Goal: Task Accomplishment & Management: Manage account settings

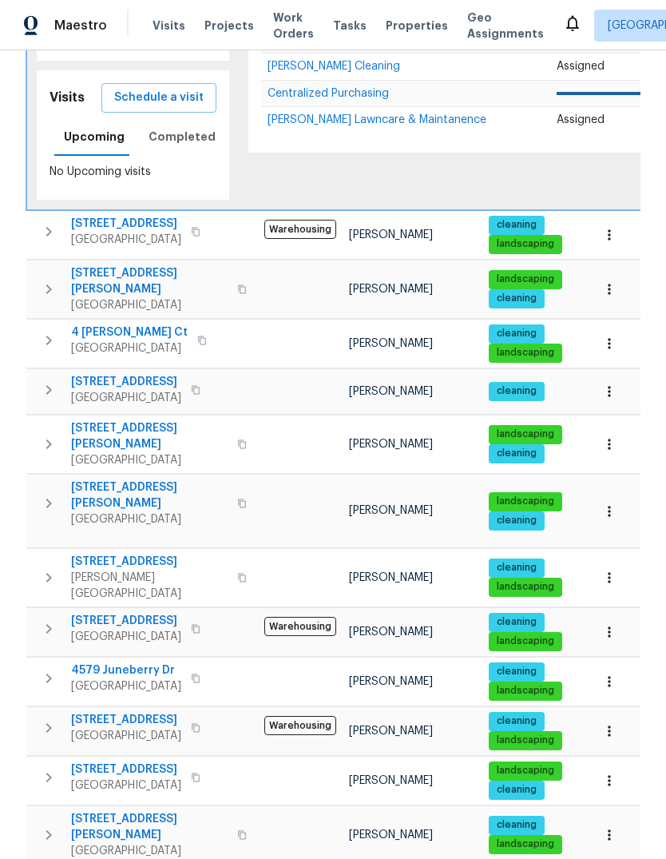
scroll to position [498, 0]
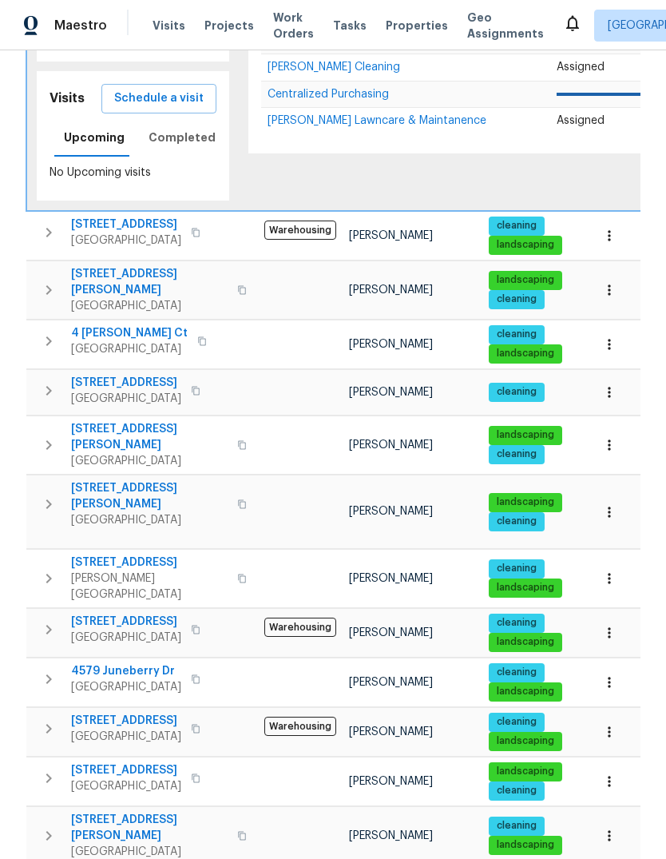
click at [97, 570] on span "Davis, CA 95618" at bounding box center [149, 586] width 157 height 32
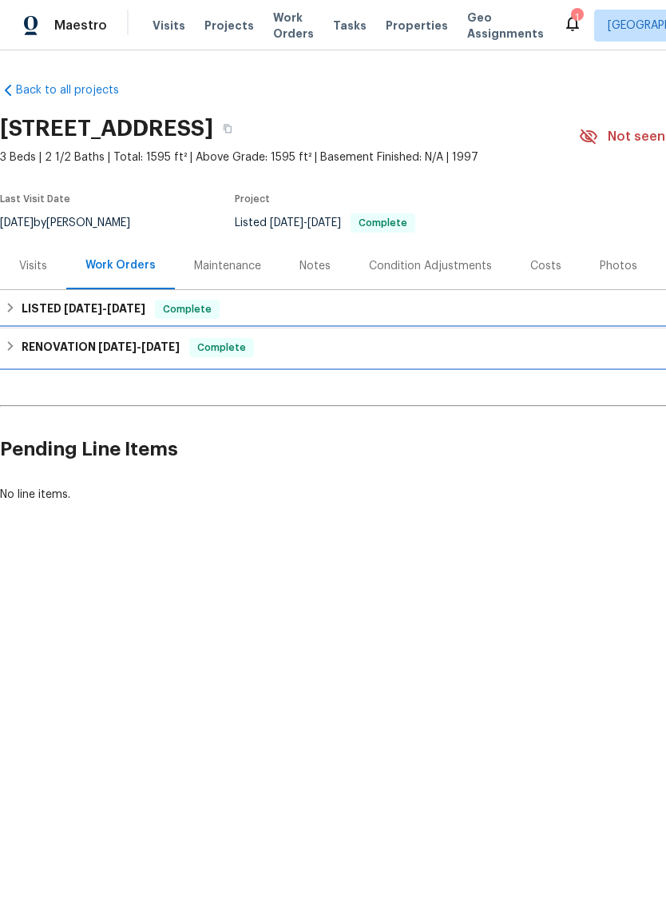
click at [51, 354] on h6 "RENOVATION 6/18/25 - 6/30/25" at bounding box center [101, 347] width 158 height 19
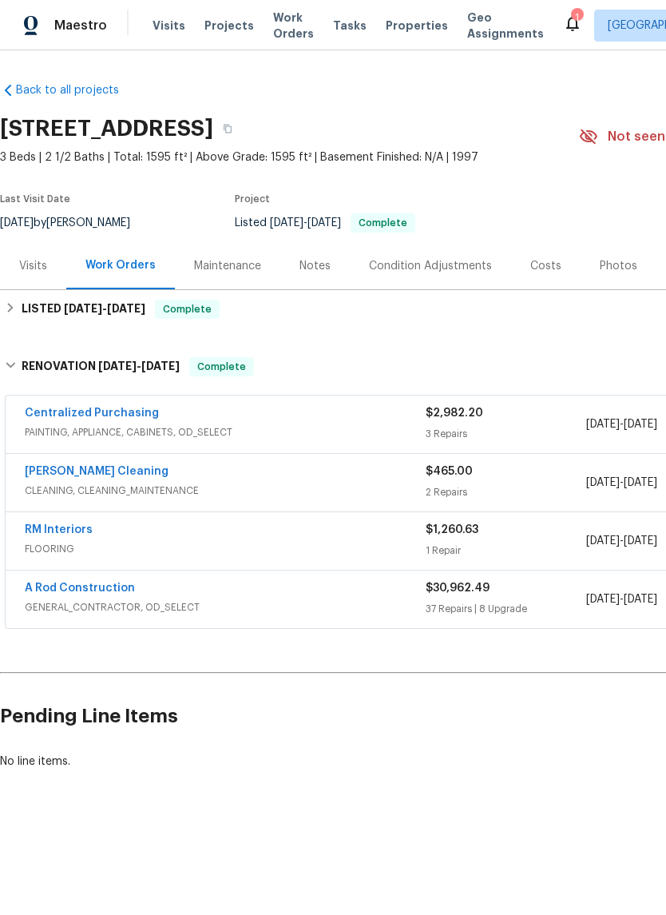
click at [62, 602] on span "GENERAL_CONTRACTOR, OD_SELECT" at bounding box center [225, 607] width 401 height 16
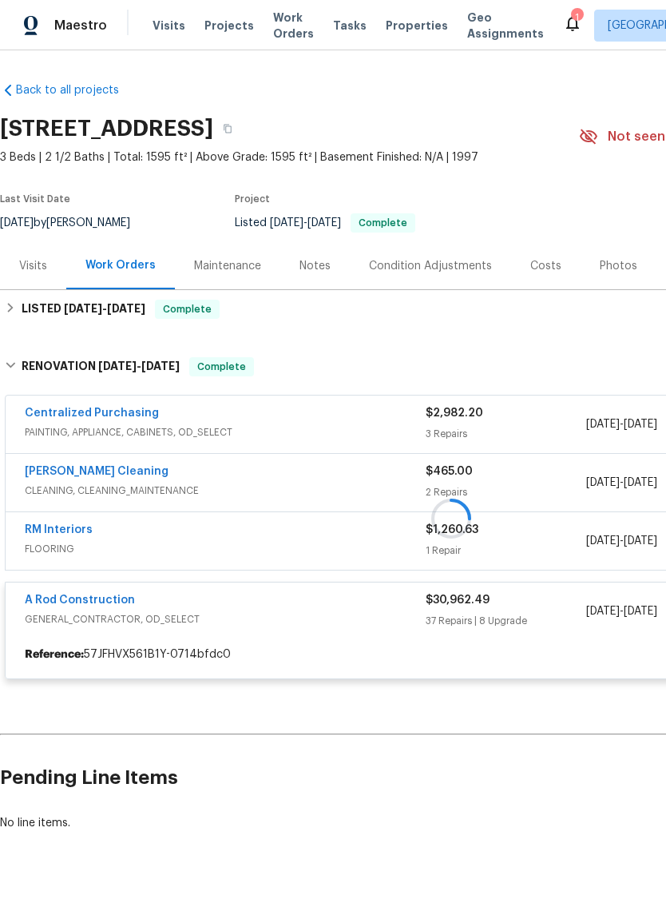
click at [59, 614] on div at bounding box center [451, 518] width 903 height 354
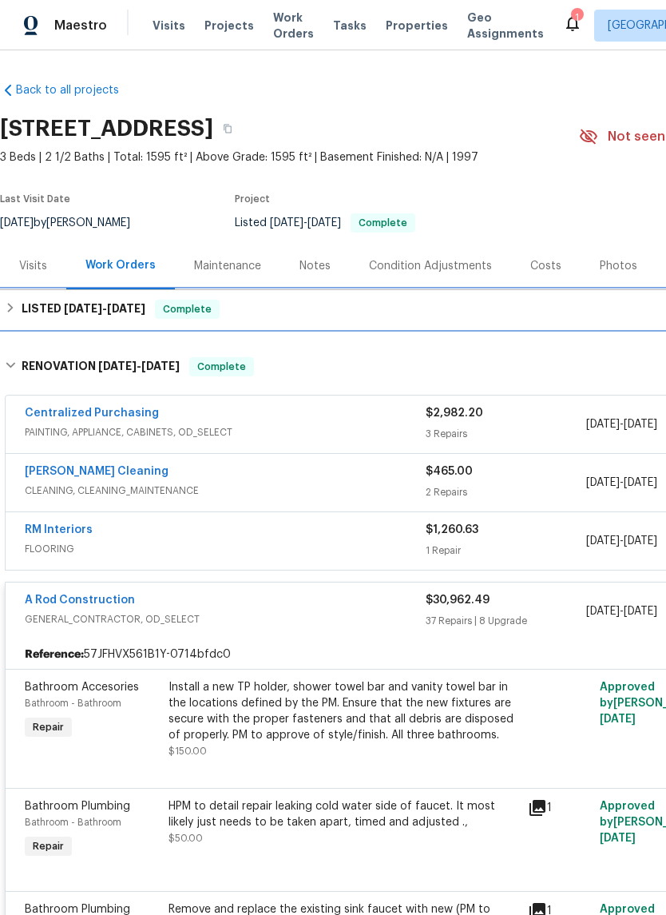
click at [513, 319] on div "LISTED 7/2/25 - 7/3/25 Complete" at bounding box center [451, 309] width 903 height 38
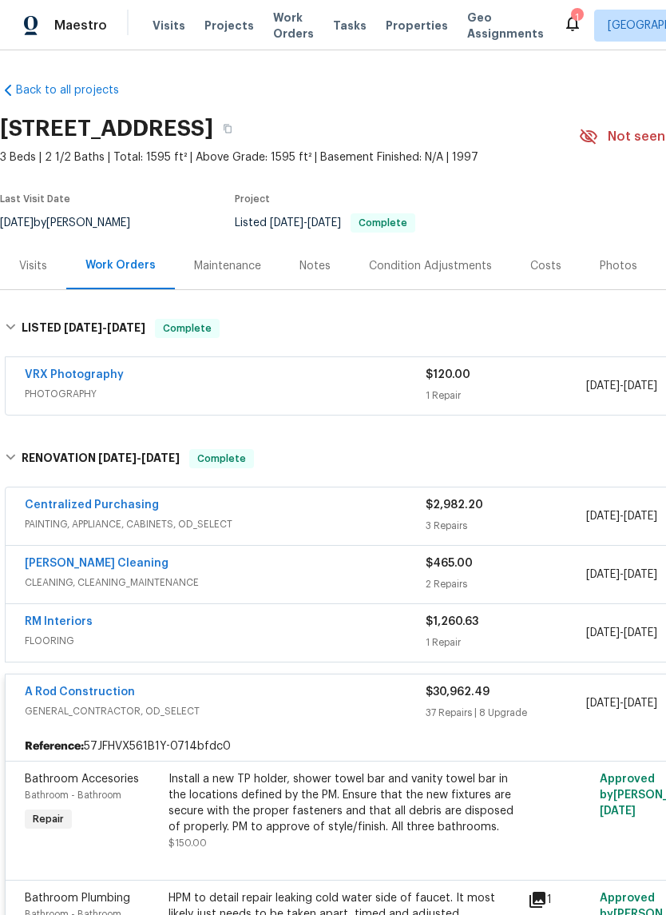
click at [132, 260] on div "Work Orders" at bounding box center [120, 265] width 70 height 16
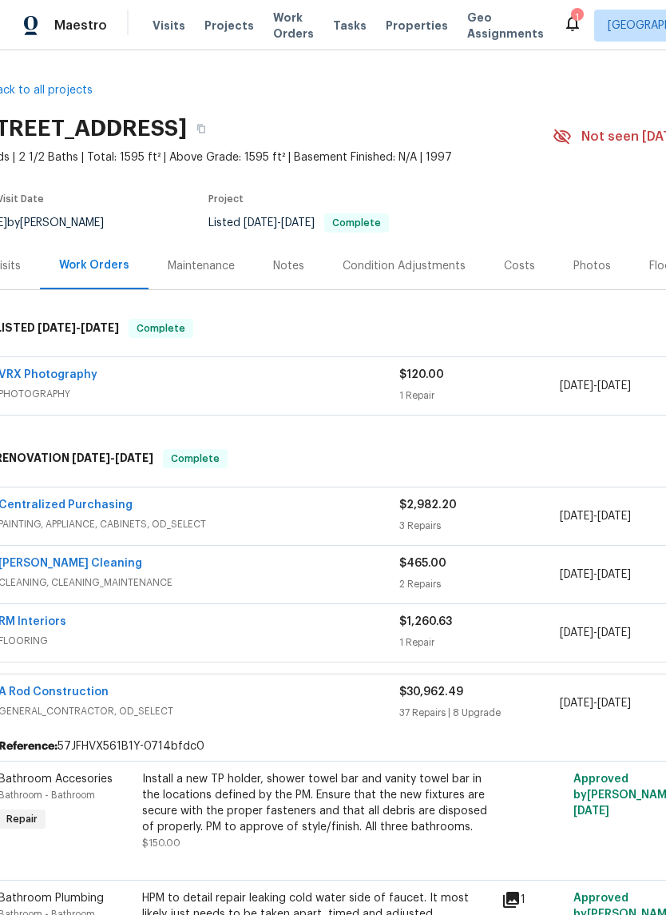
scroll to position [0, 30]
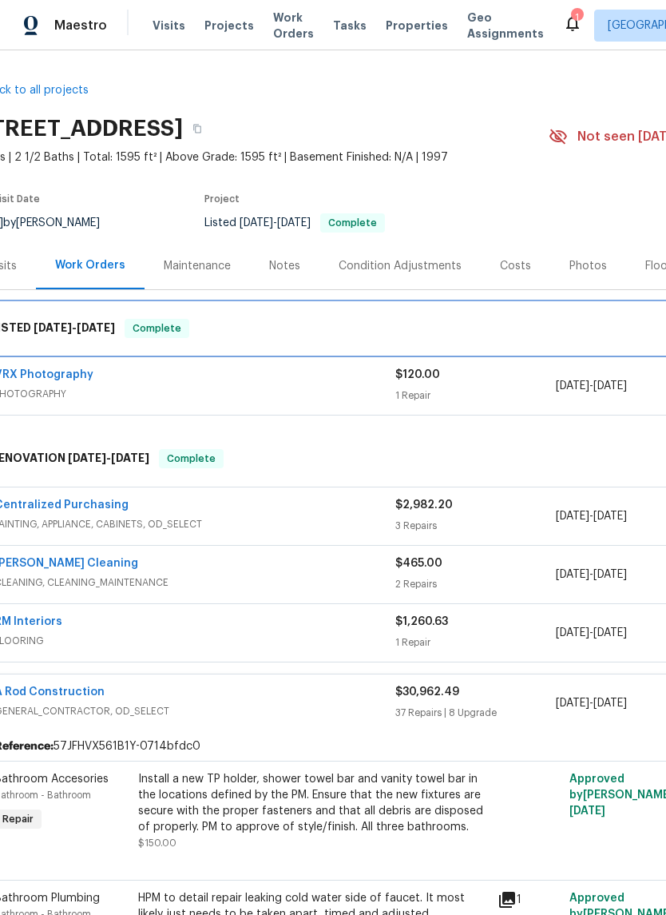
click at [58, 335] on h6 "LISTED 7/2/25 - 7/3/25" at bounding box center [53, 328] width 124 height 19
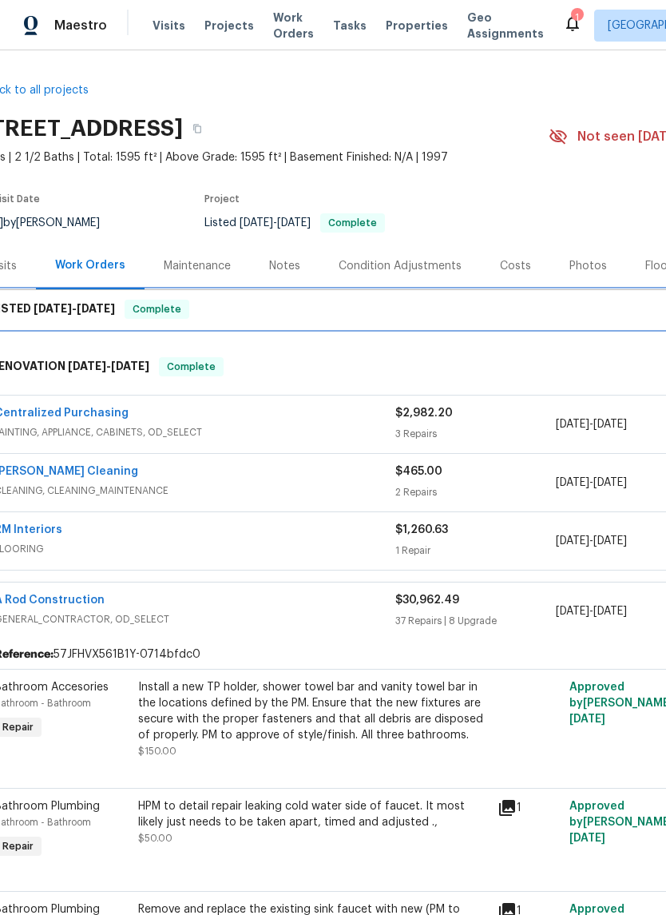
click at [42, 315] on h6 "LISTED 7/2/25 - 7/3/25" at bounding box center [53, 309] width 124 height 19
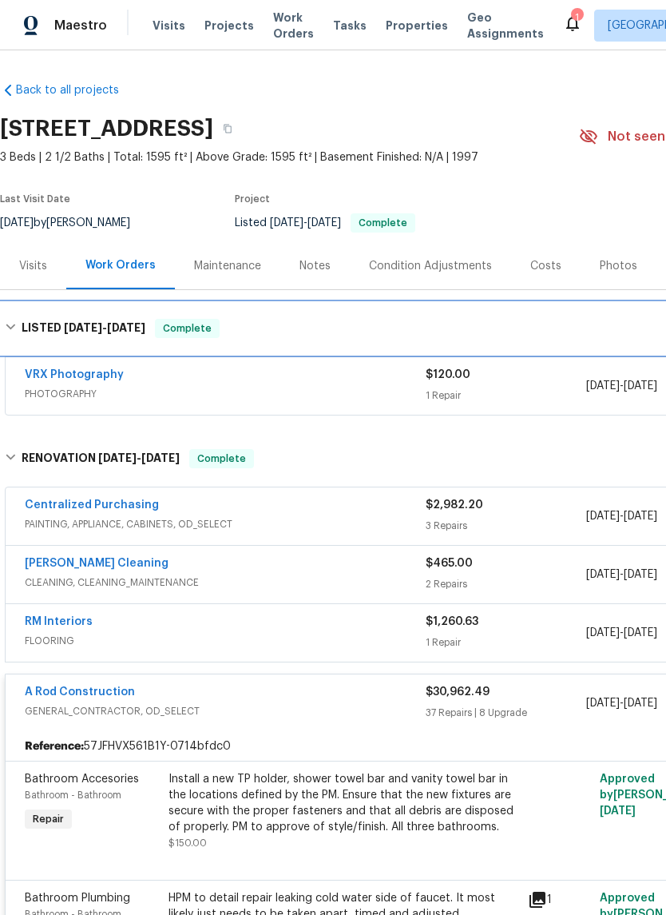
scroll to position [0, 0]
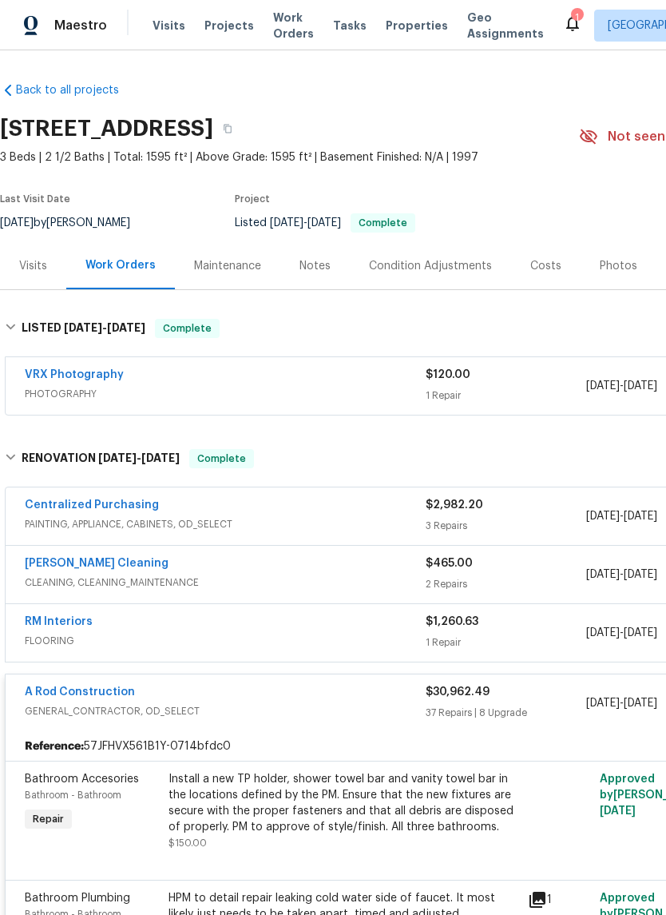
click at [316, 269] on div "Notes" at bounding box center [315, 266] width 31 height 16
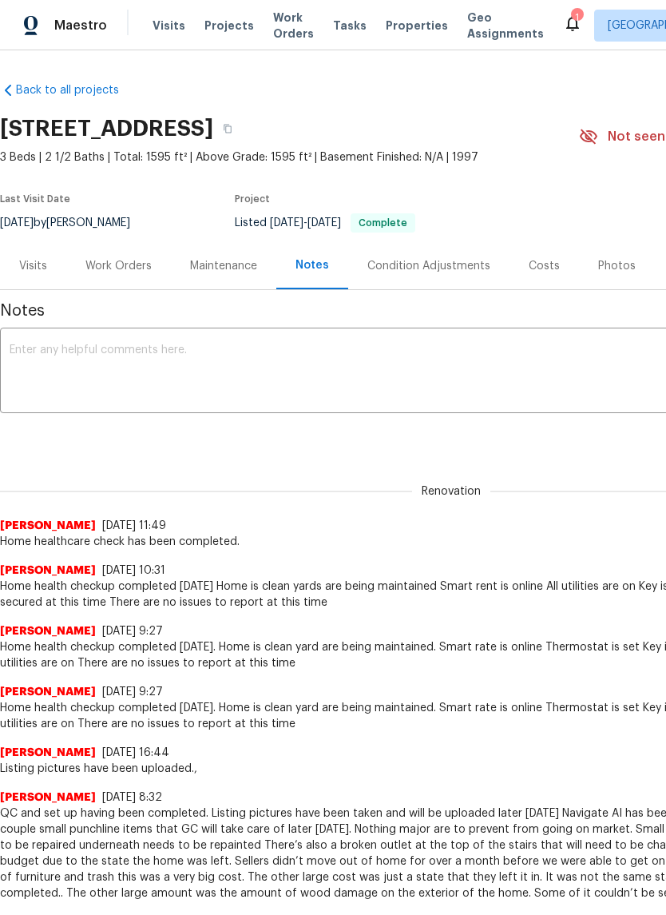
click at [132, 262] on div "Work Orders" at bounding box center [118, 266] width 66 height 16
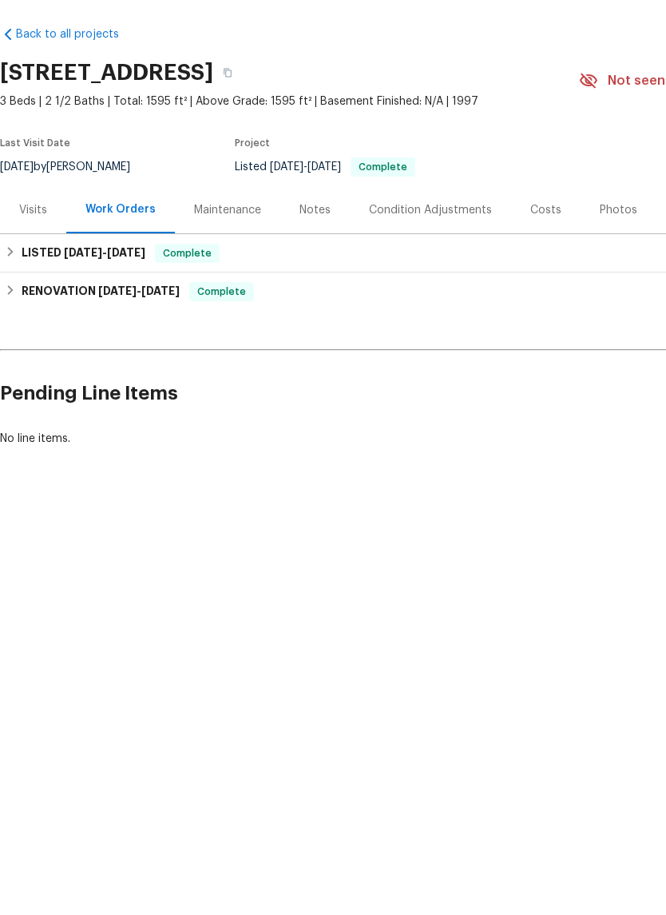
click at [623, 611] on html "Maestro Visits Projects Work Orders Tasks Properties Geo Assignments 1 Sacramen…" at bounding box center [333, 305] width 666 height 611
click at [40, 487] on div "No line items." at bounding box center [451, 495] width 903 height 16
click at [45, 412] on h2 "Pending Line Items" at bounding box center [402, 449] width 805 height 74
click at [118, 257] on div "Work Orders" at bounding box center [120, 265] width 70 height 16
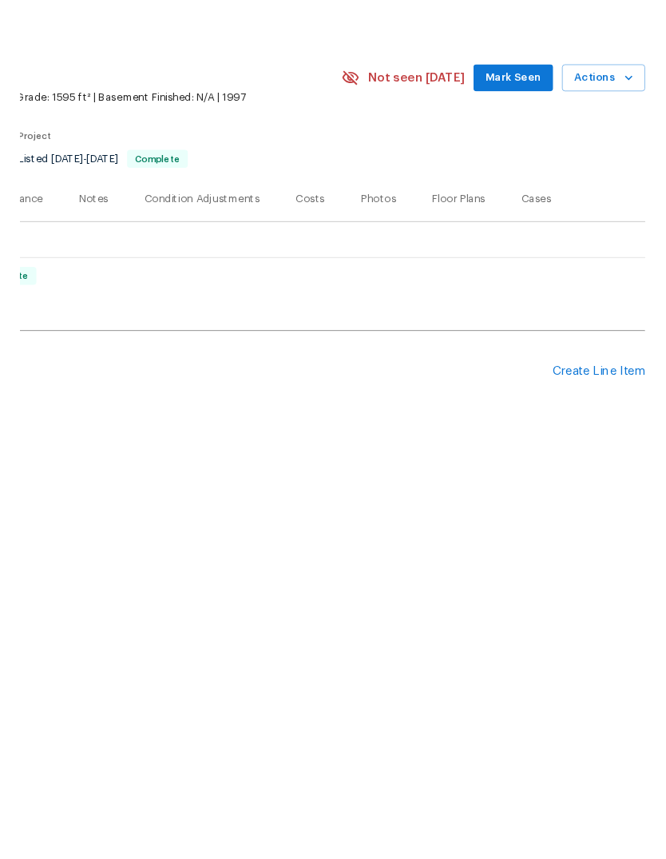
scroll to position [0, 236]
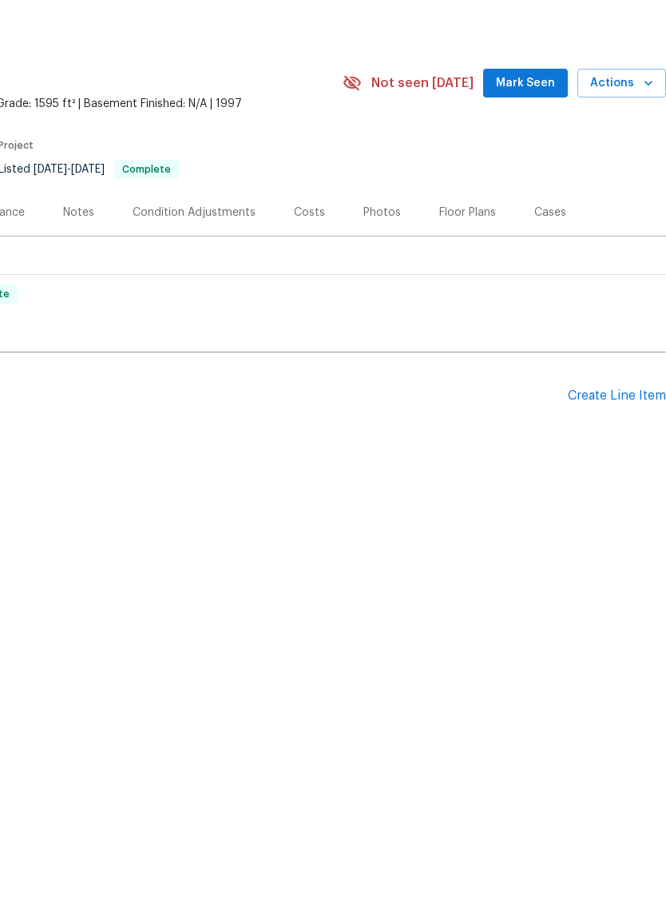
click at [612, 442] on div "Create Line Item" at bounding box center [617, 449] width 98 height 15
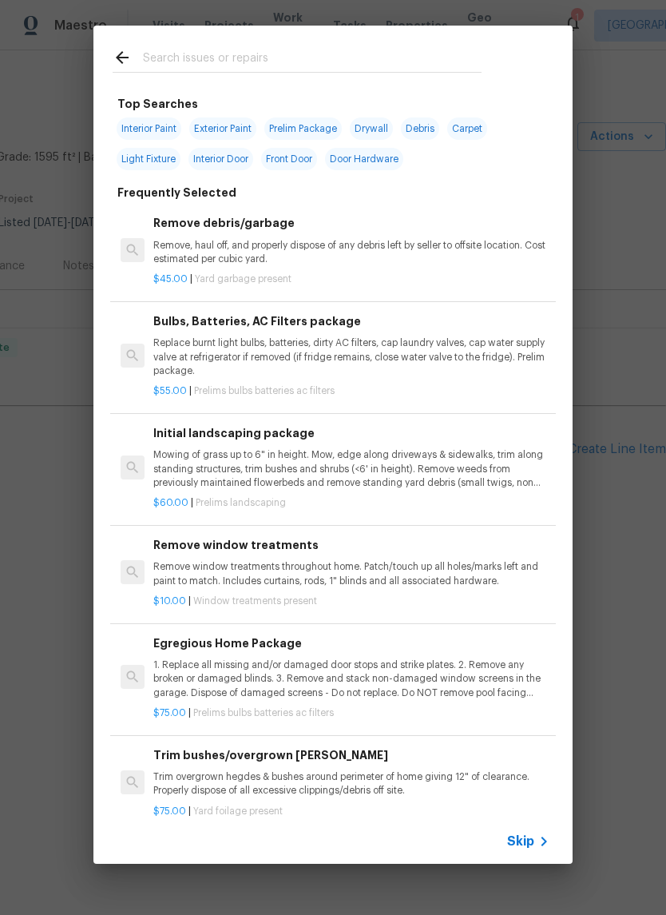
click at [163, 50] on input "text" at bounding box center [312, 60] width 339 height 24
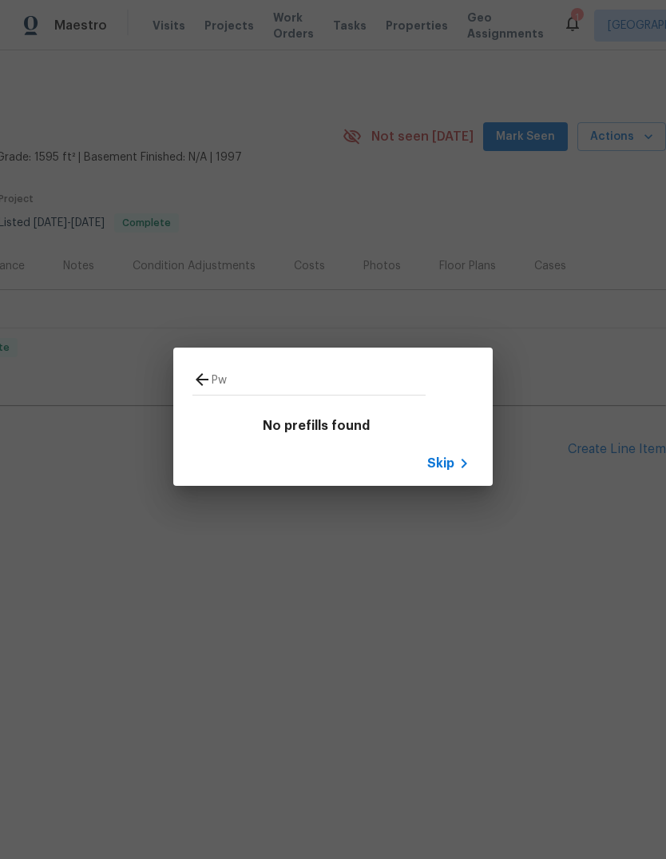
type input "P"
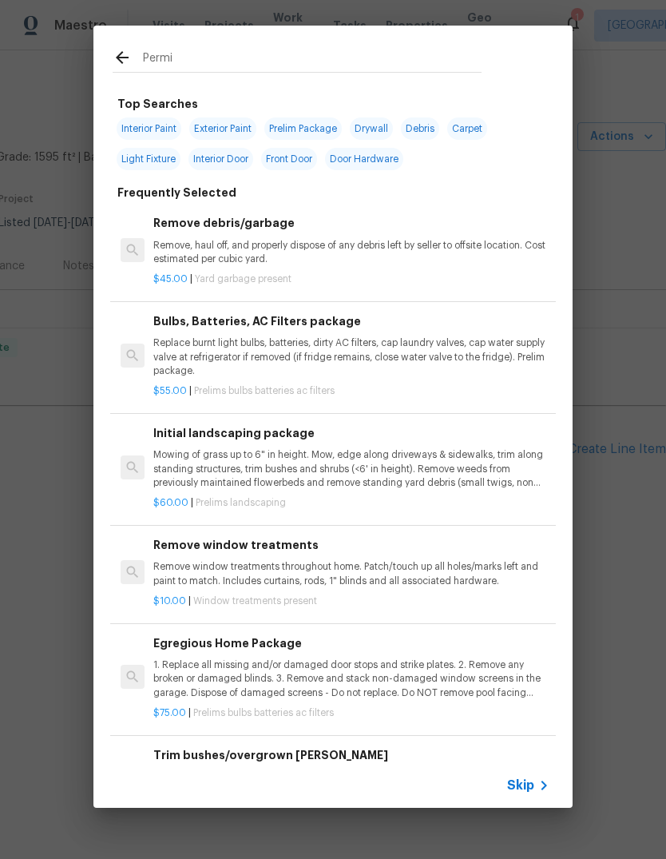
type input "Permit"
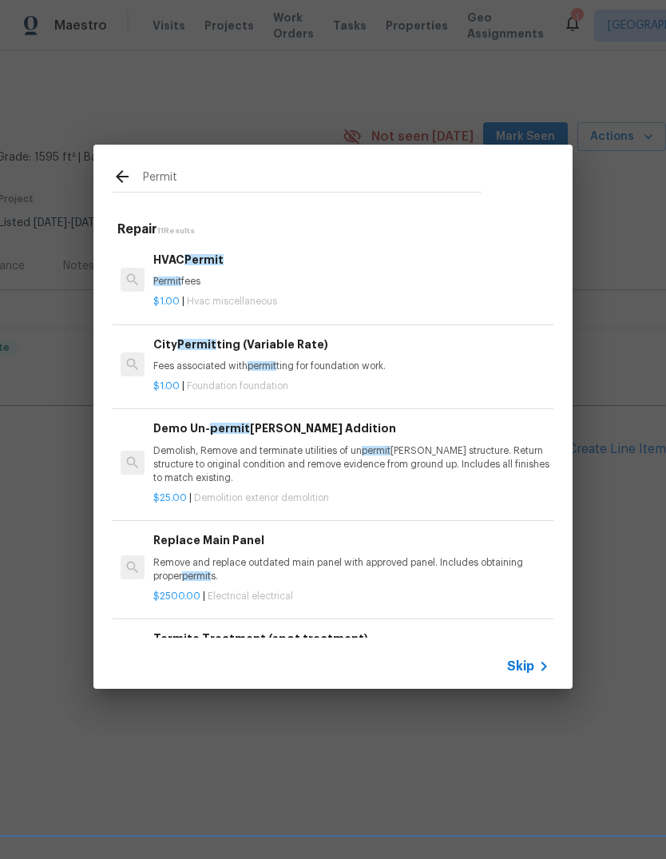
click at [274, 368] on span "permit" at bounding box center [262, 366] width 29 height 10
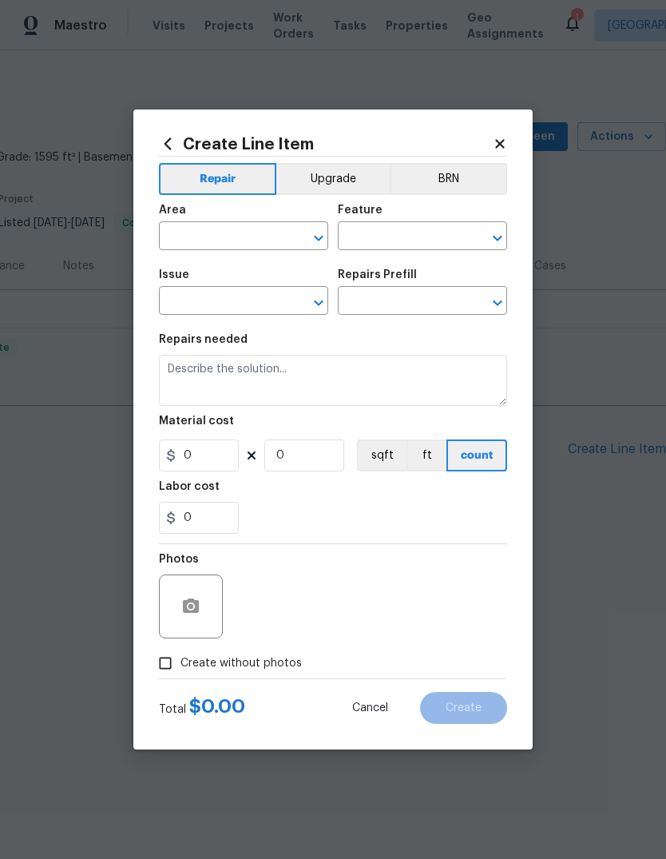
type input "Foundation"
type input "City Permitting (Variable Rate) $1.00"
type textarea "Fees associated with permitting for foundation work."
type input "1"
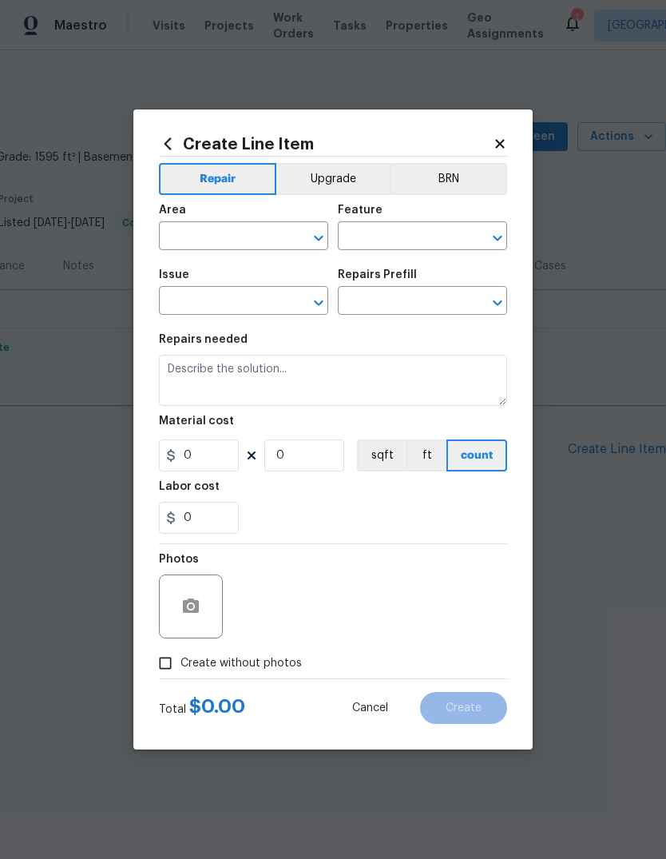
type input "1"
click at [261, 238] on input "text" at bounding box center [221, 237] width 125 height 25
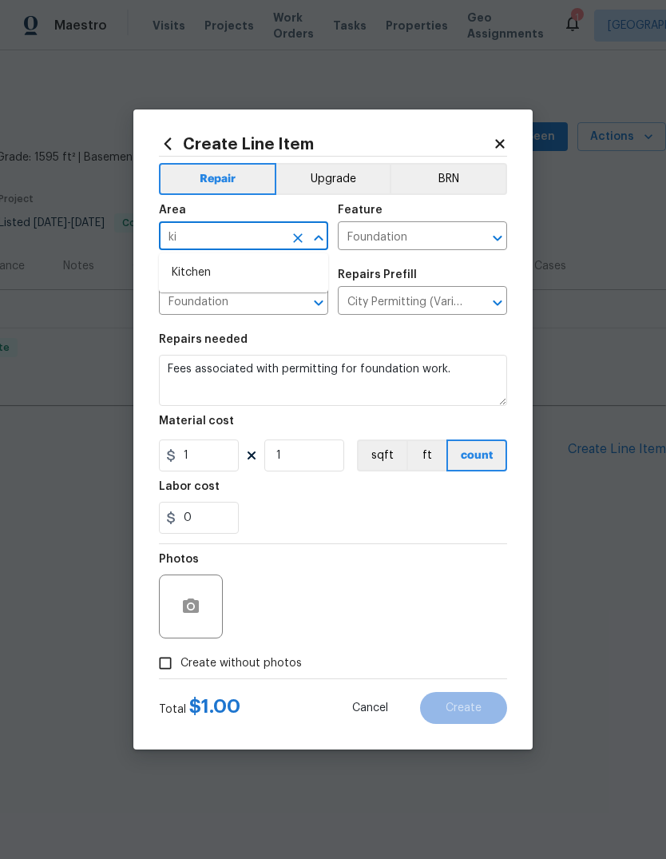
click at [197, 283] on li "Kitchen" at bounding box center [243, 273] width 169 height 26
type input "Kitchen"
click at [443, 240] on input "Foundation" at bounding box center [400, 237] width 125 height 25
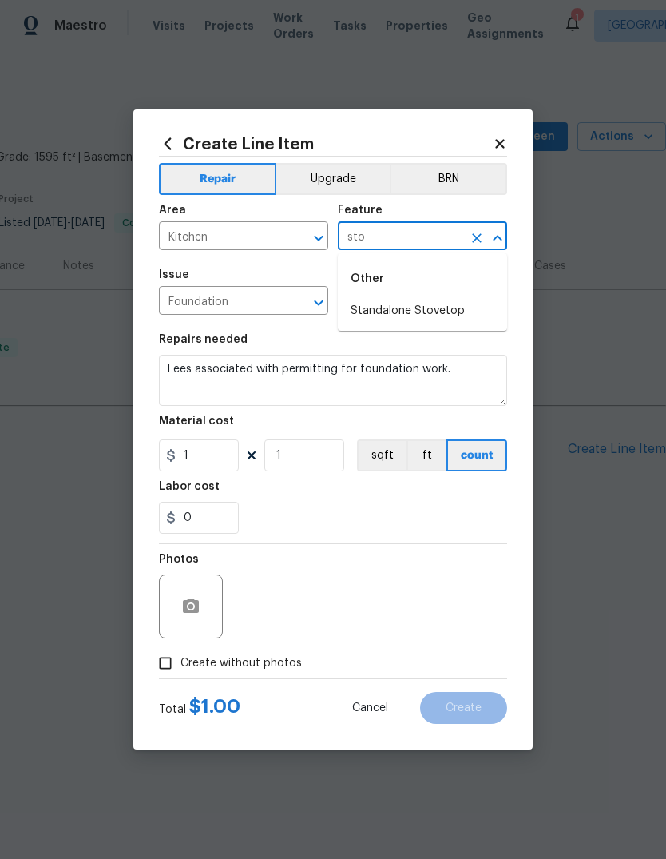
click at [430, 308] on li "Standalone Stovetop" at bounding box center [422, 311] width 169 height 26
type input "Standalone Stovetop"
click at [327, 311] on icon "Open" at bounding box center [318, 302] width 19 height 19
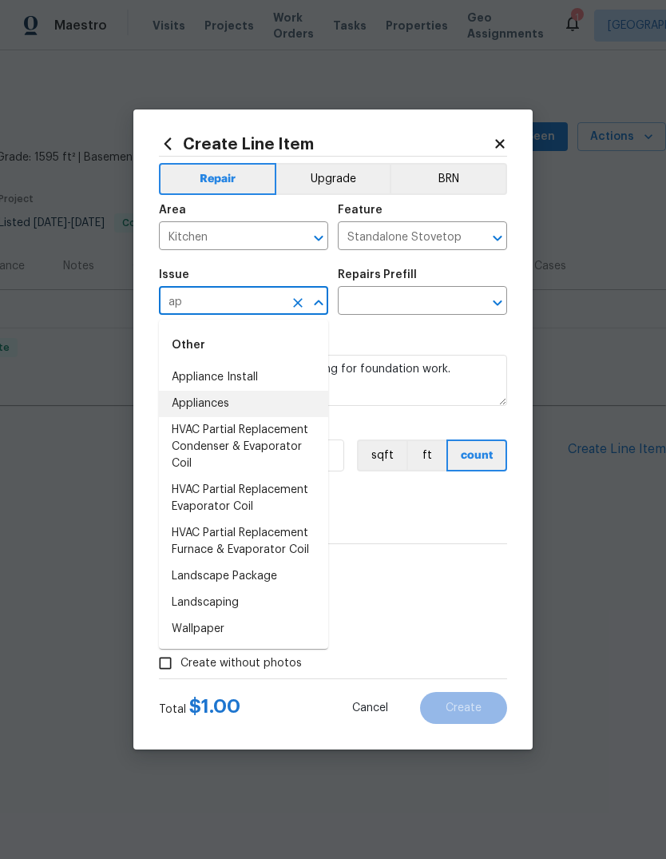
click at [226, 412] on li "Appliances" at bounding box center [243, 404] width 169 height 26
type input "Appliances"
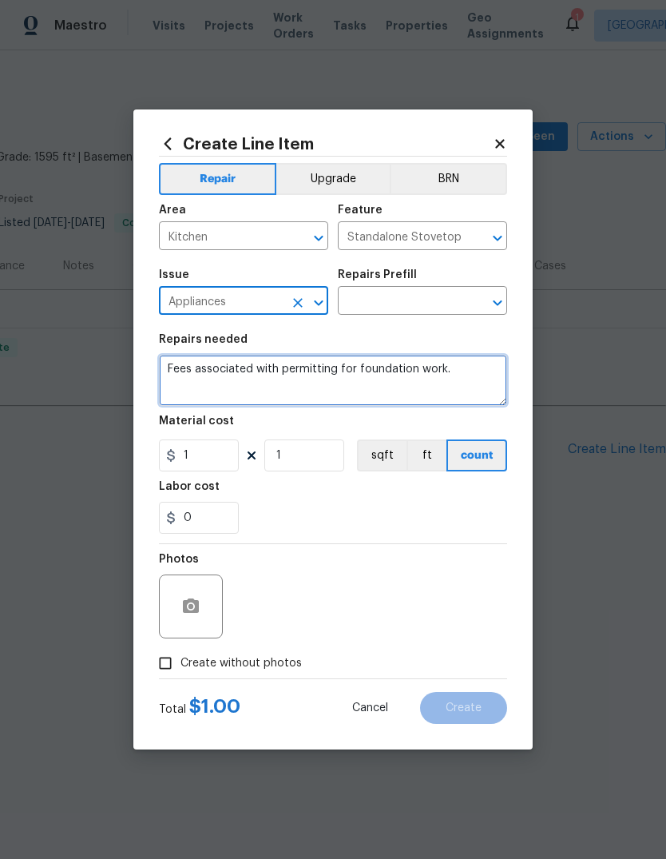
click at [465, 376] on textarea "Fees associated with permitting for foundation work." at bounding box center [333, 380] width 348 height 51
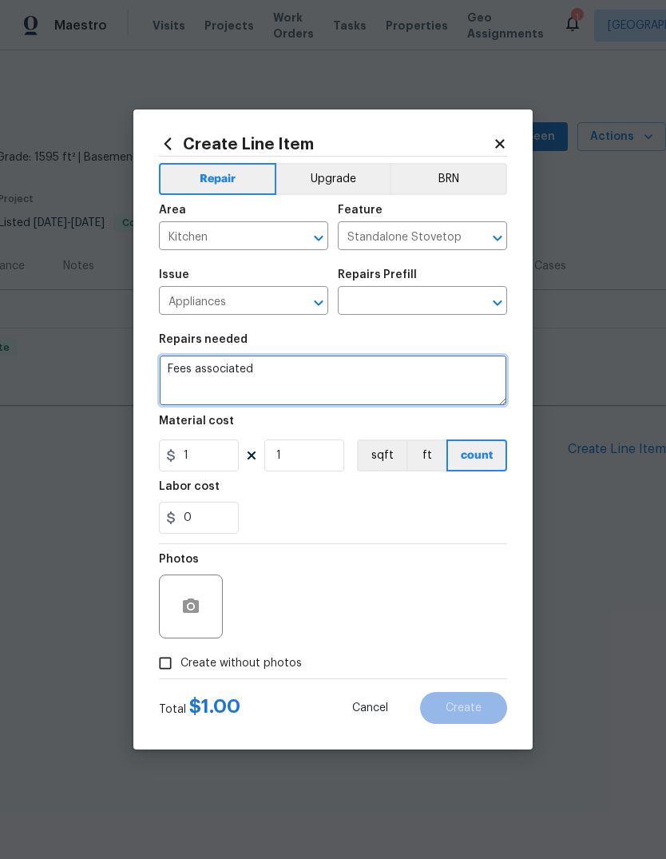
type textarea "Fees"
type textarea "You’ll need to go to the city get a permit for the stove and get it signed off …"
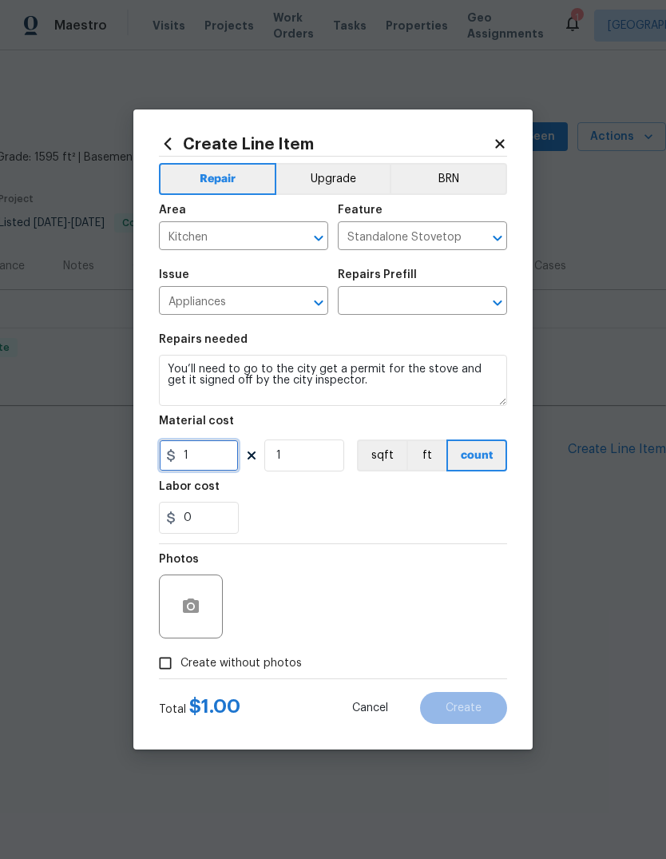
click at [208, 471] on input "1" at bounding box center [199, 455] width 80 height 32
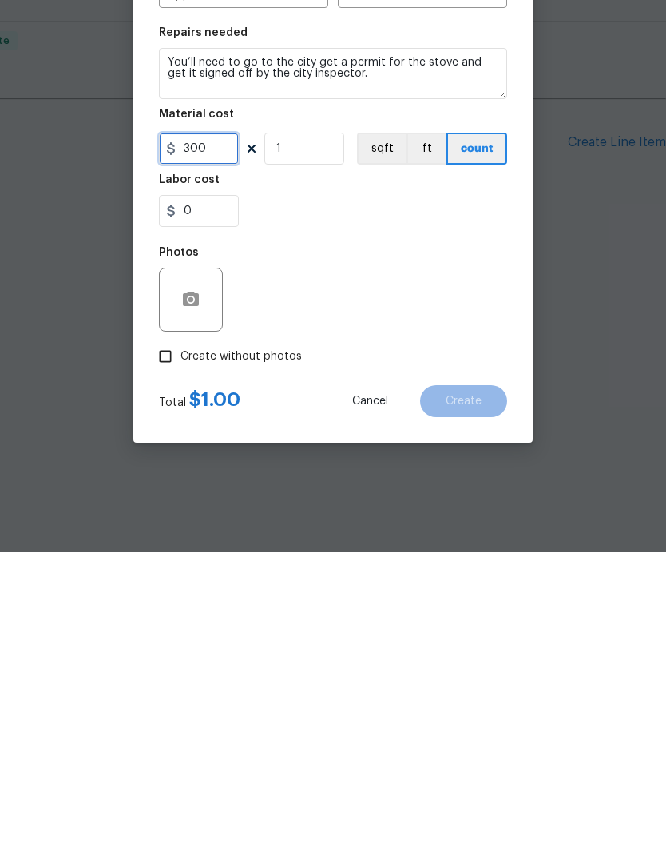
type input "300"
click at [166, 648] on input "Create without photos" at bounding box center [165, 663] width 30 height 30
checkbox input "true"
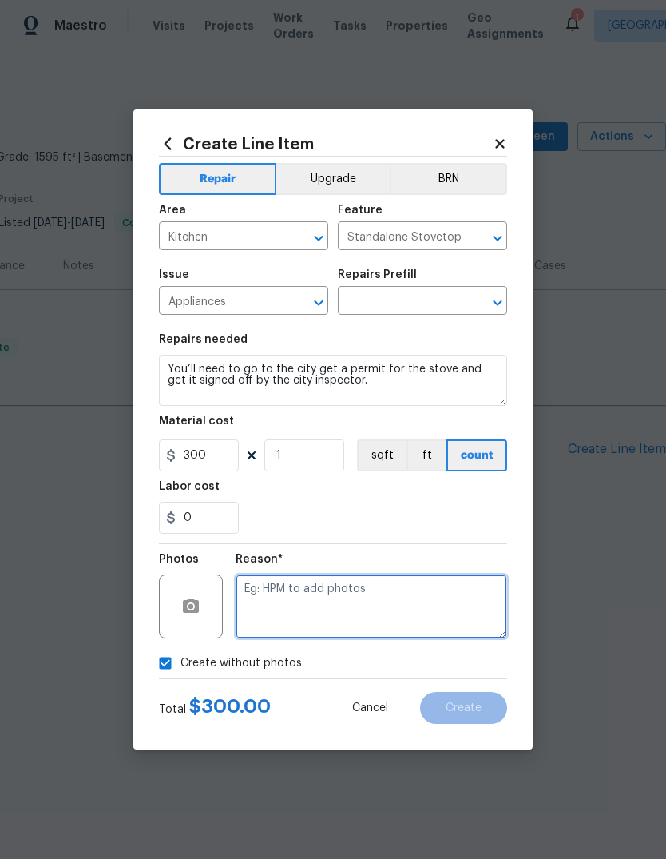
click at [336, 604] on textarea at bounding box center [372, 606] width 272 height 64
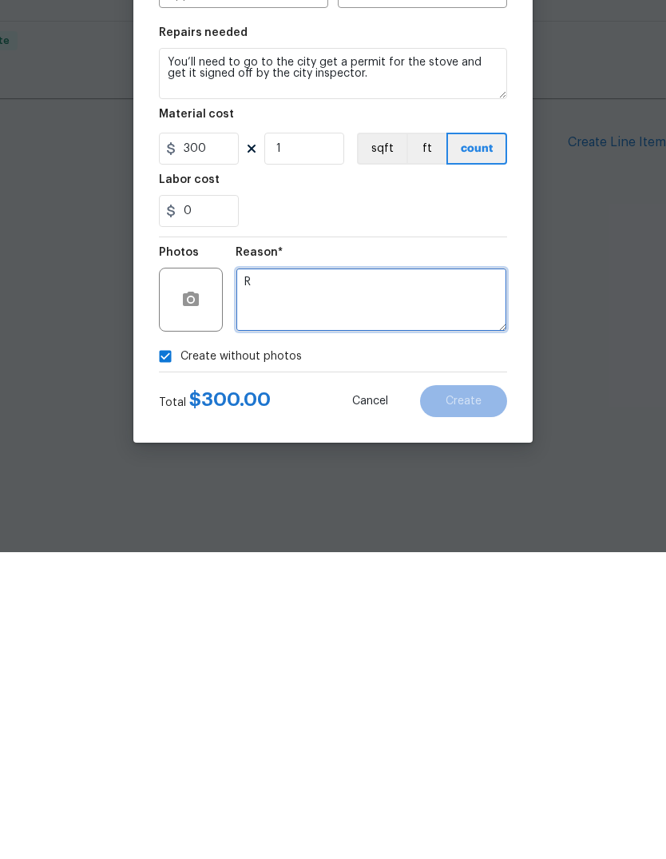
type textarea "R"
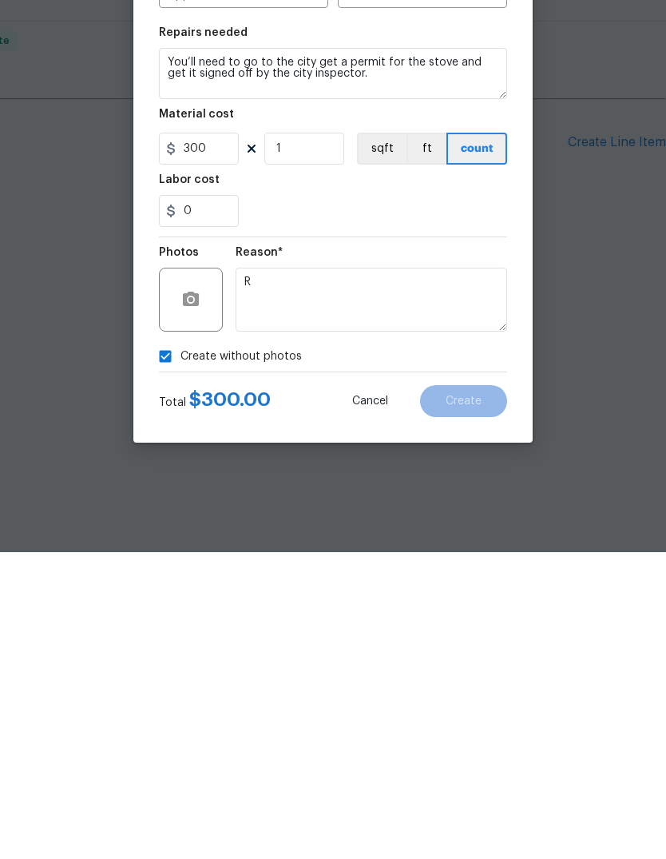
click at [438, 324] on section "Repairs needed You’ll need to go to the city get a permit for the stove and get…" at bounding box center [333, 433] width 348 height 219
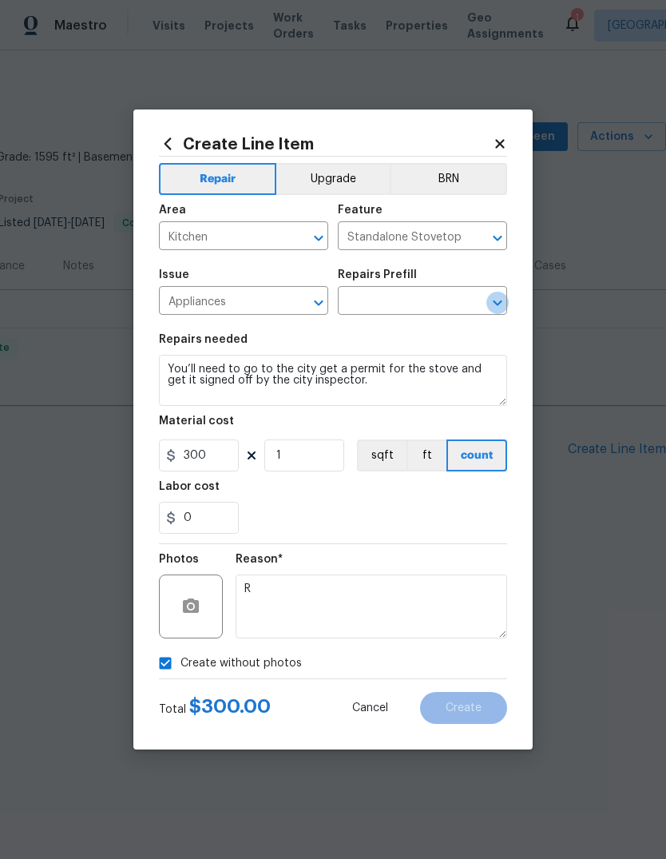
click at [498, 309] on icon "Open" at bounding box center [497, 302] width 19 height 19
type input "p"
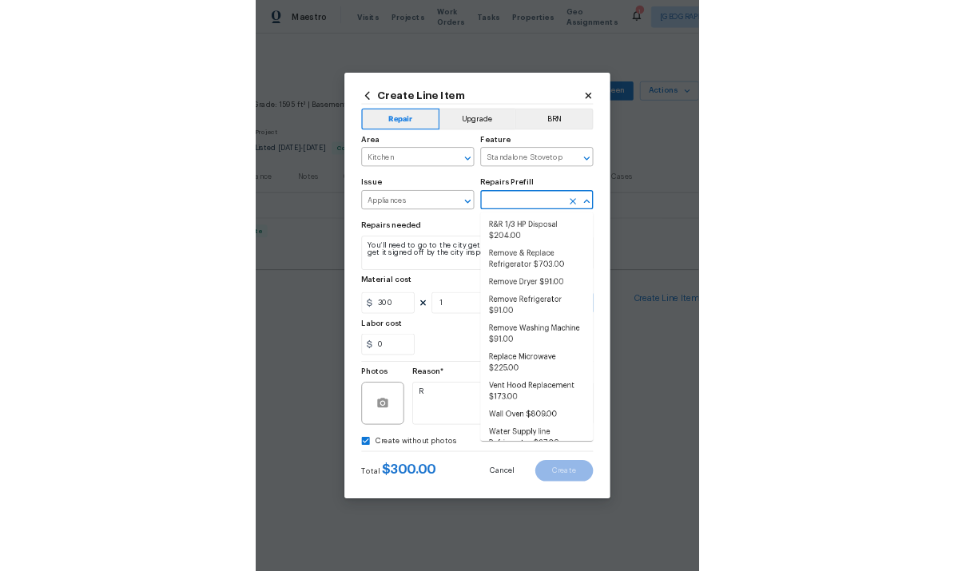
scroll to position [374, 0]
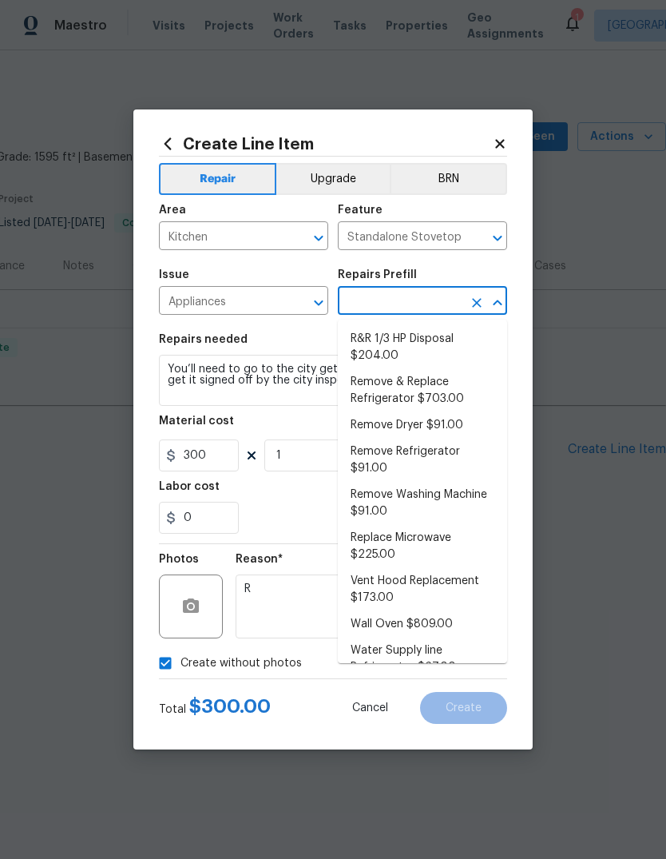
click at [305, 429] on div "Material cost" at bounding box center [333, 425] width 348 height 21
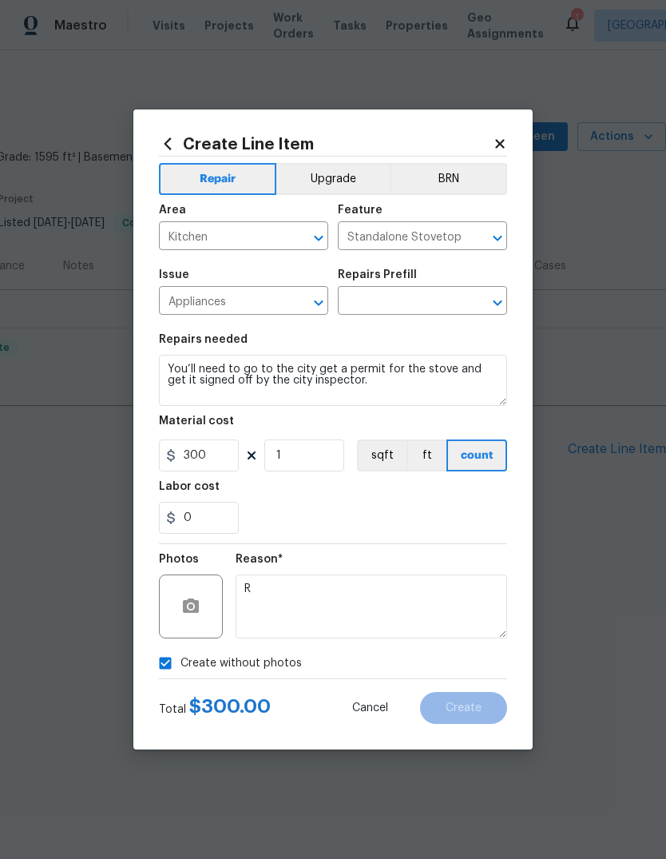
click at [474, 302] on icon "Clear" at bounding box center [477, 303] width 16 height 16
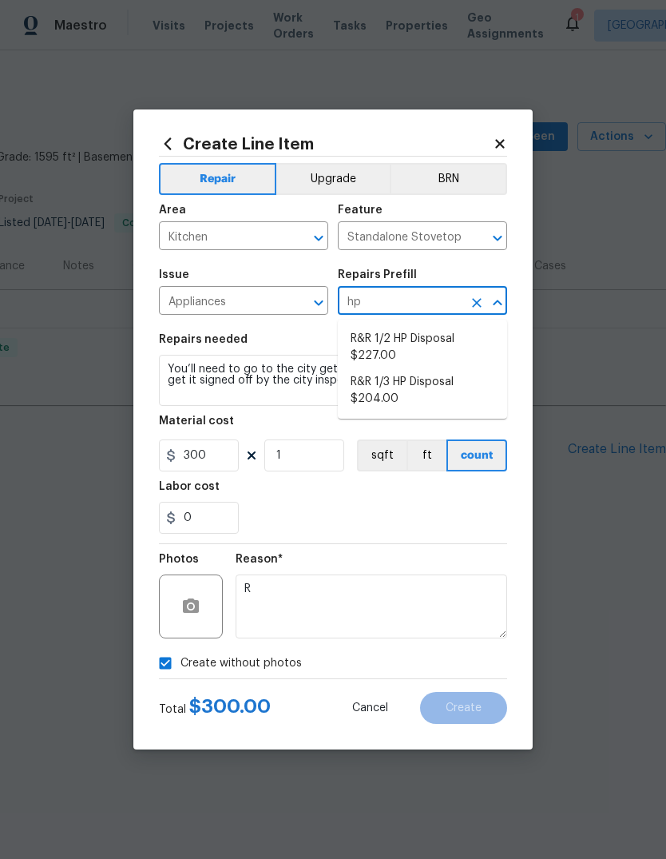
type input "h"
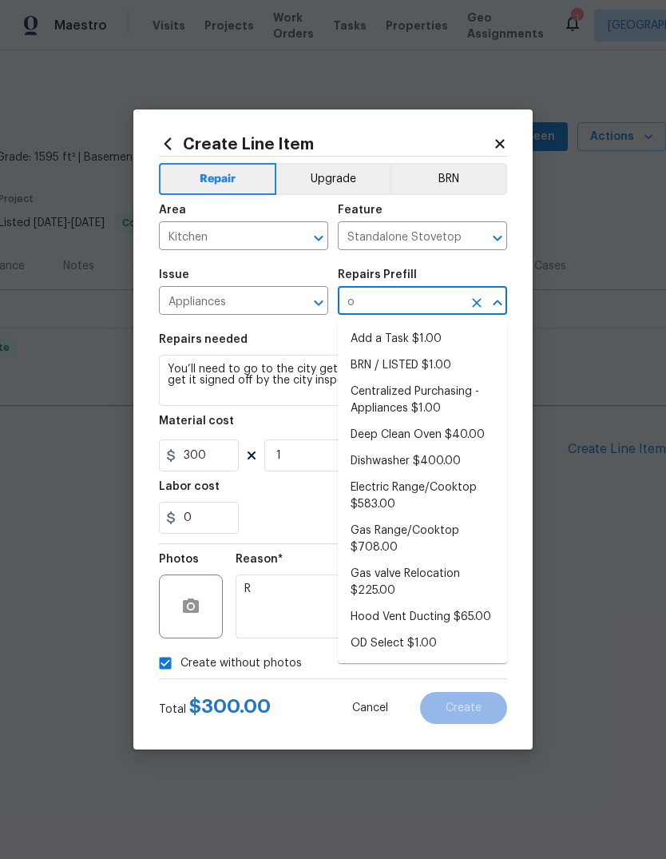
click at [427, 337] on li "Add a Task $1.00" at bounding box center [422, 339] width 169 height 26
type input "Add a Task $1.00"
type input "Appliances"
type textarea "HPM to detail"
type input "Add a Task $1.00"
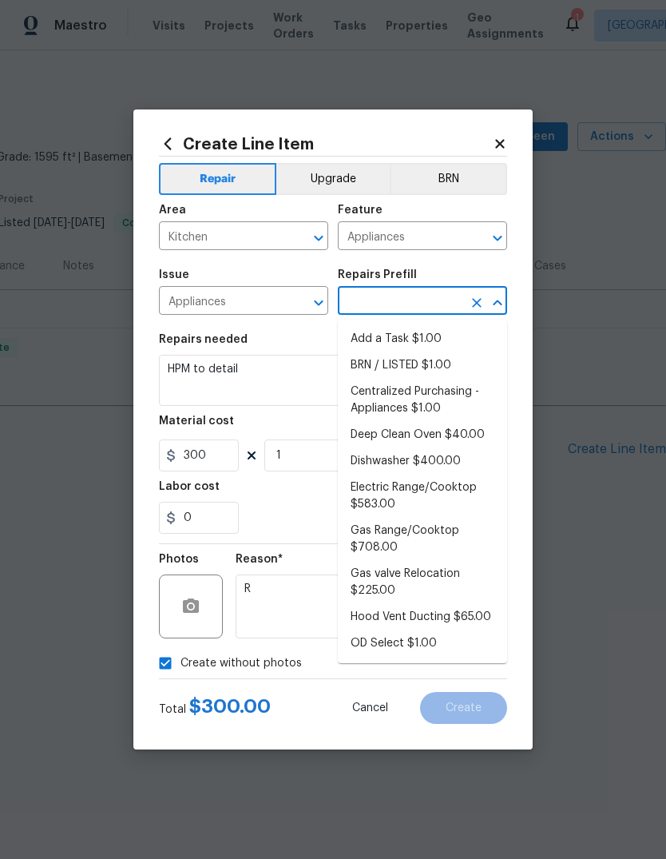
type input "1"
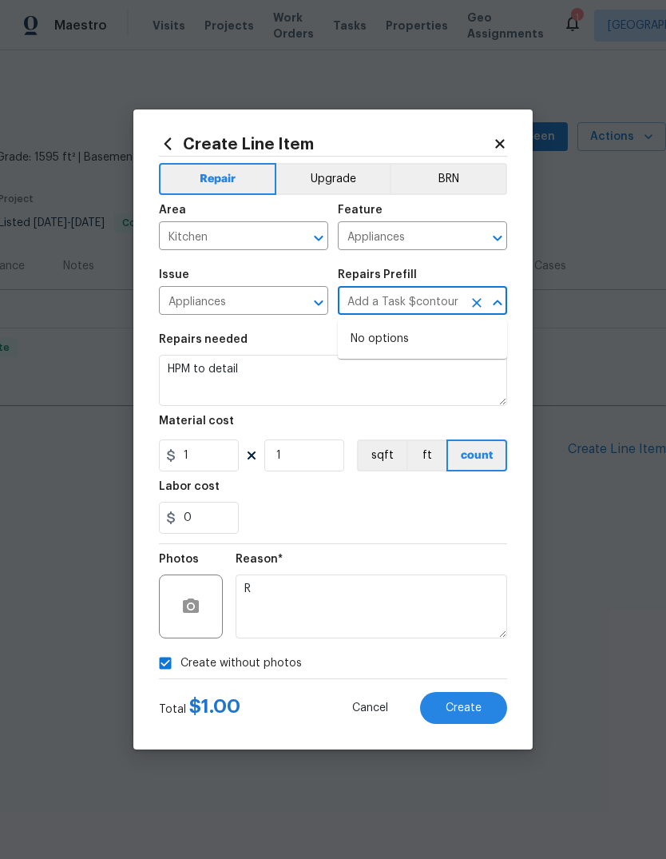
click at [268, 367] on textarea "HPM to detail" at bounding box center [333, 380] width 348 height 51
type input "Add a Task $1.00"
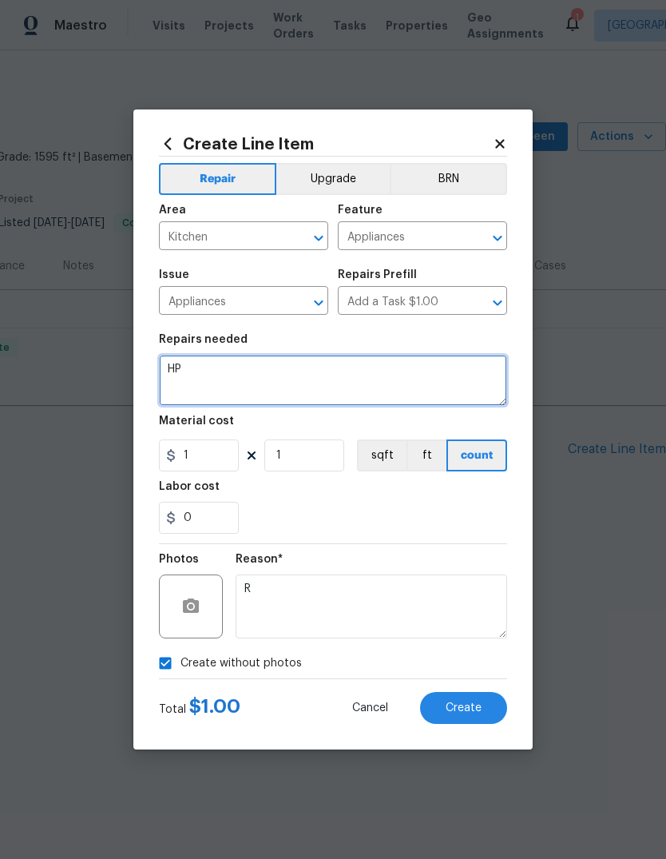
type textarea "H"
type textarea "W"
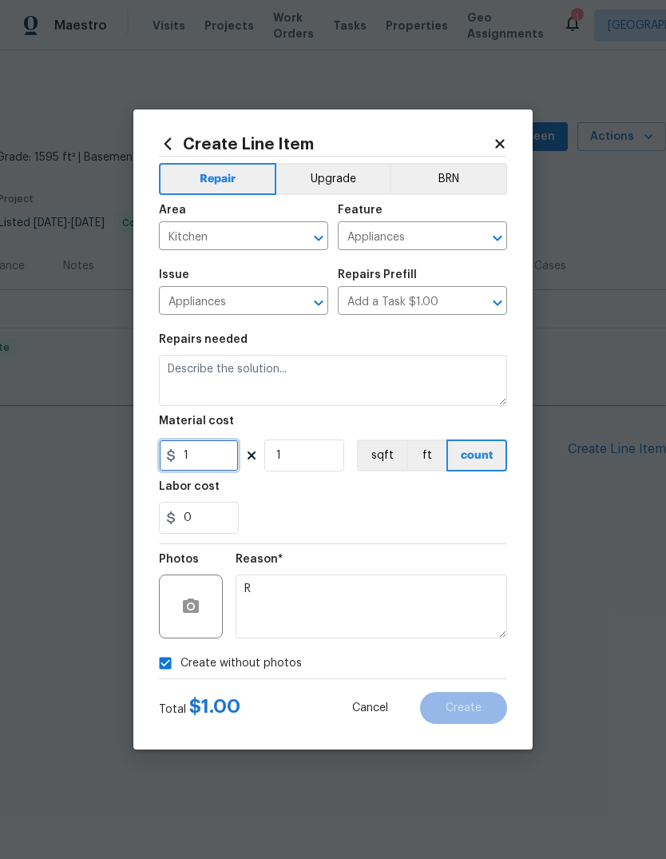
click at [208, 465] on input "1" at bounding box center [199, 455] width 80 height 32
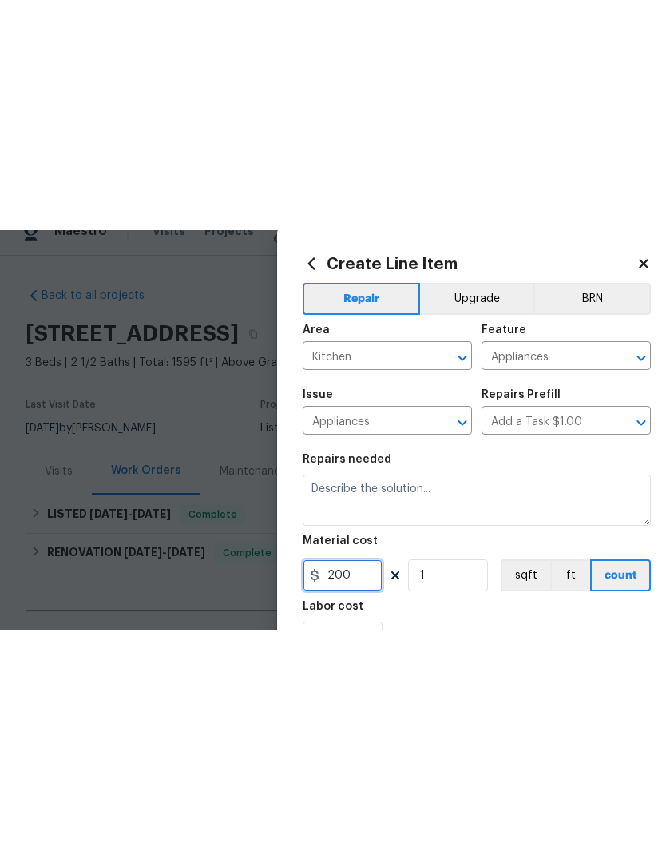
scroll to position [0, 0]
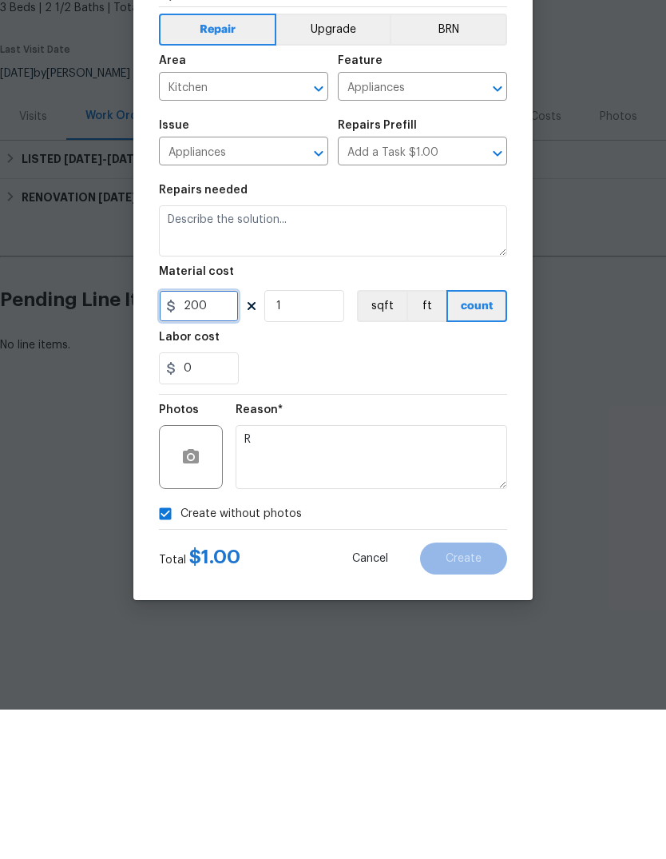
type input "200"
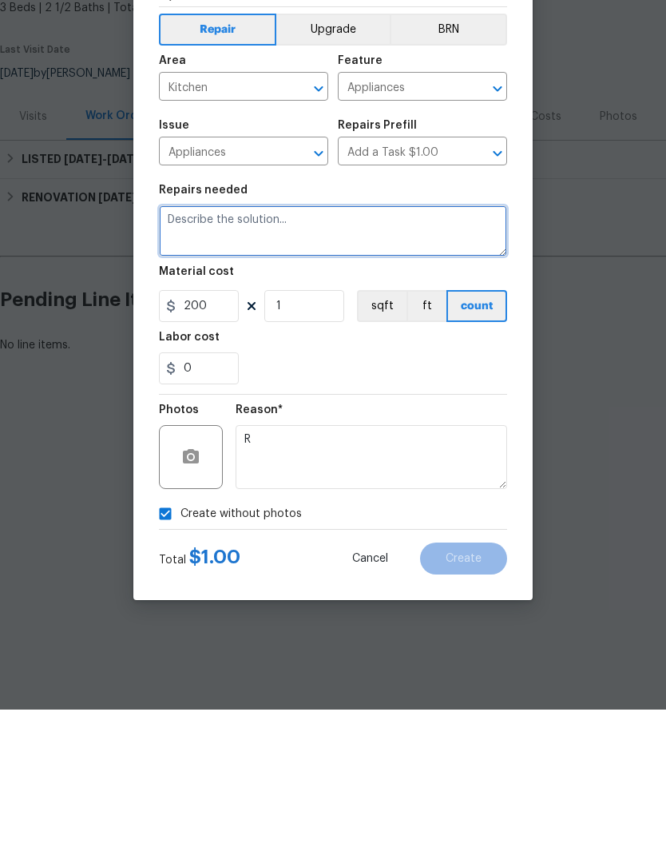
click at [173, 355] on textarea at bounding box center [333, 380] width 348 height 51
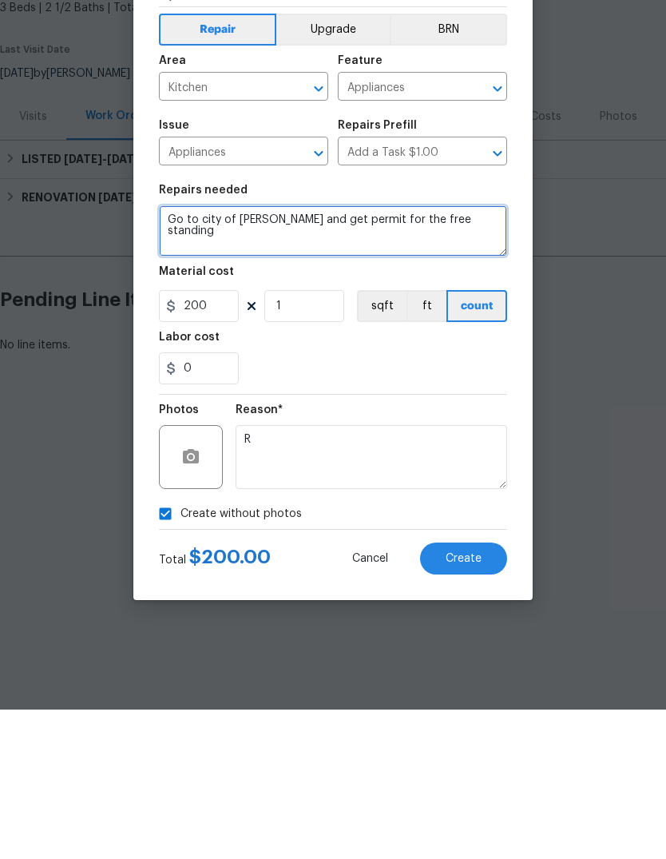
click at [305, 355] on textarea "Go to city of Davis and get permit for the free standing" at bounding box center [333, 380] width 348 height 51
click at [481, 355] on textarea "Go to city of Davis and get a permit for the free standing" at bounding box center [333, 380] width 348 height 51
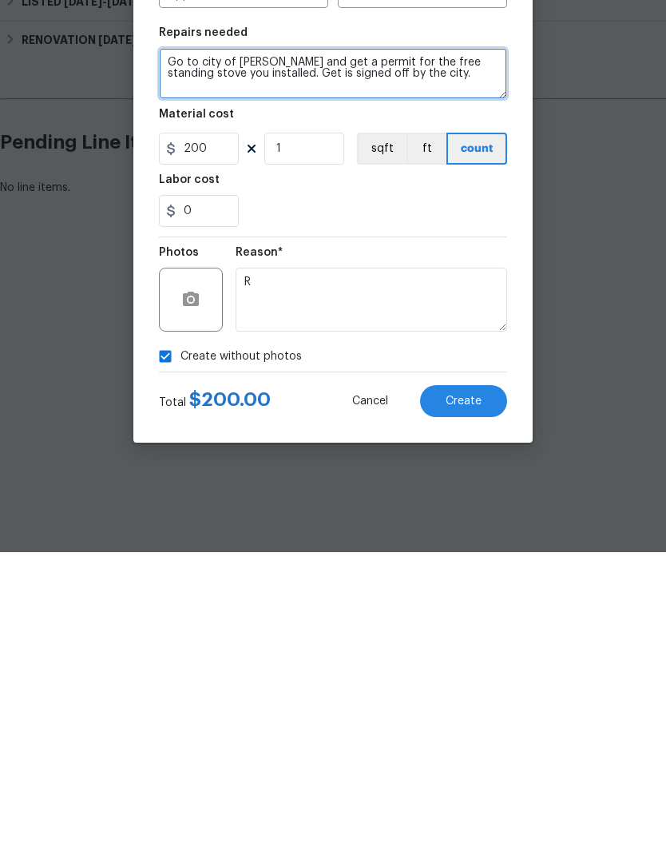
type textarea "Go to city of Davis and get a permit for the free standing stove you installed.…"
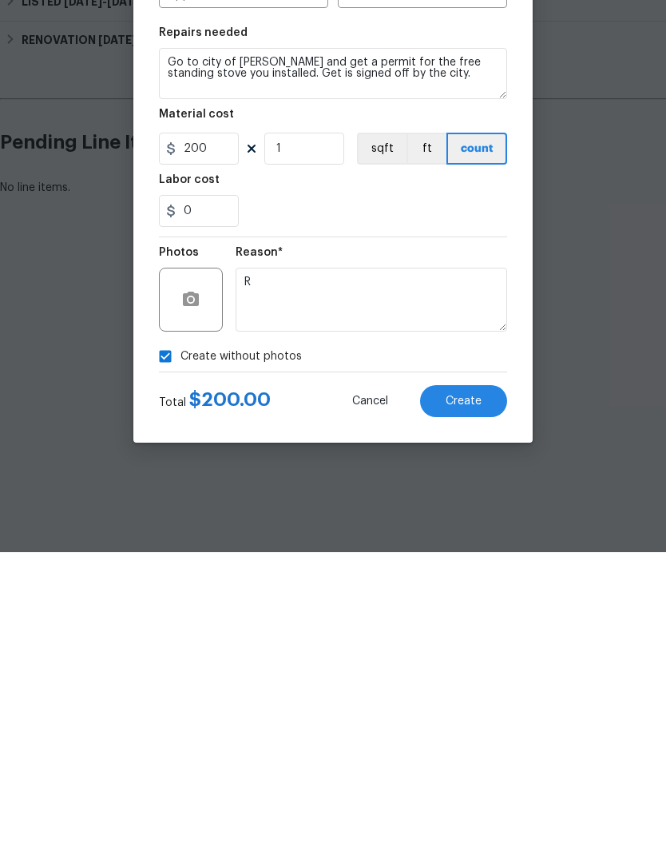
click at [475, 702] on span "Create" at bounding box center [464, 708] width 36 height 12
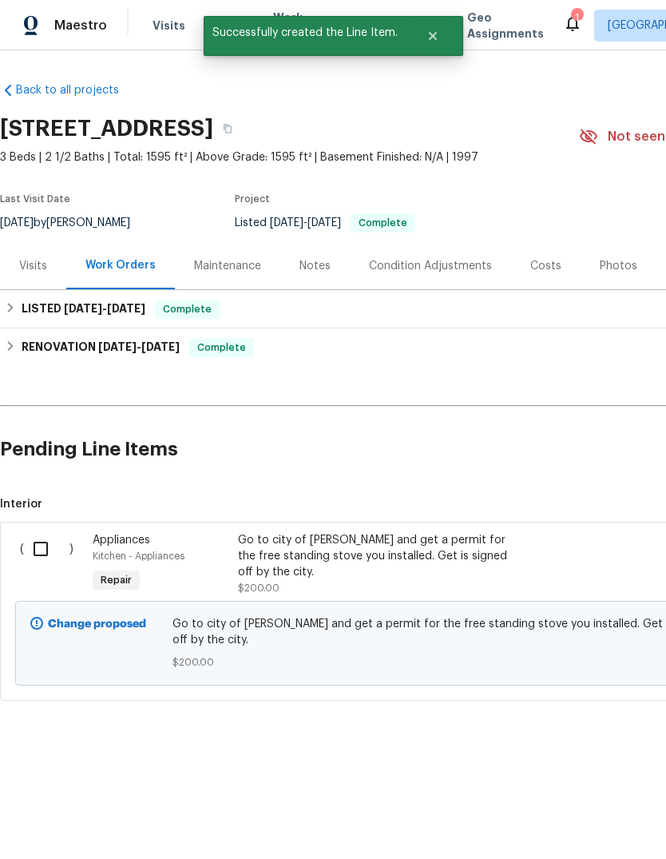
click at [37, 542] on input "checkbox" at bounding box center [47, 549] width 46 height 34
checkbox input "true"
click at [605, 831] on button "Create Work Order" at bounding box center [575, 820] width 132 height 30
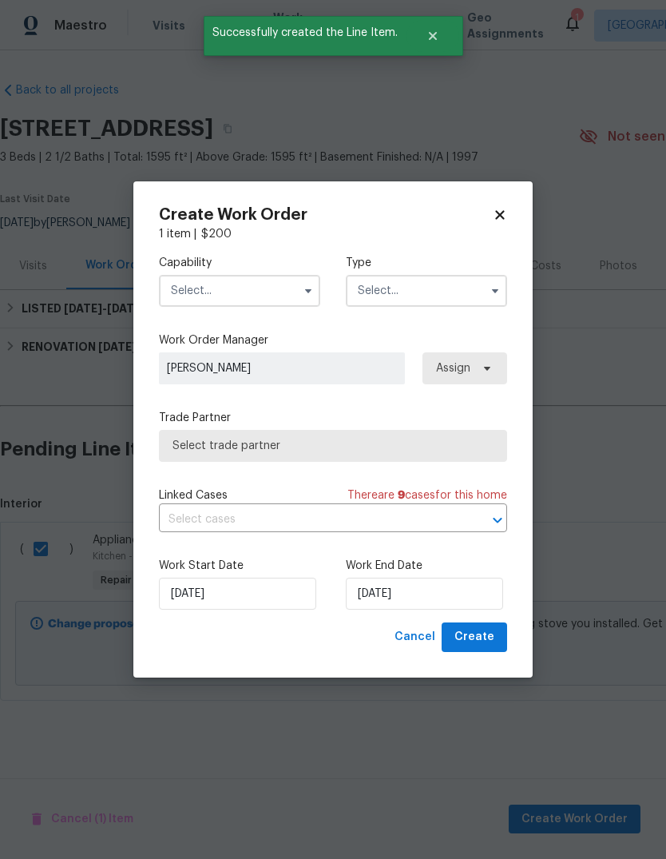
click at [265, 287] on input "text" at bounding box center [239, 291] width 161 height 32
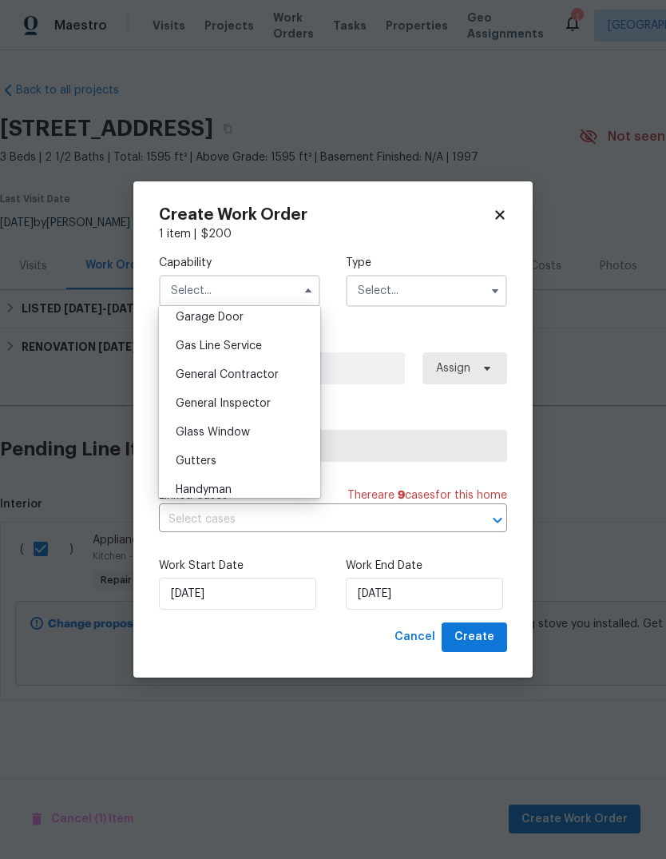
scroll to position [709, 0]
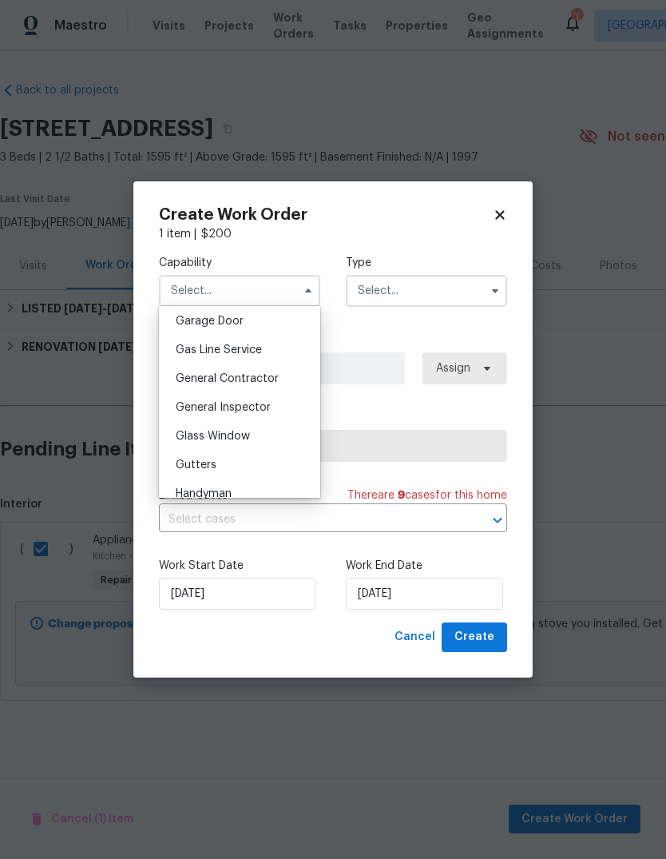
click at [265, 375] on span "General Contractor" at bounding box center [227, 378] width 103 height 11
type input "General Contractor"
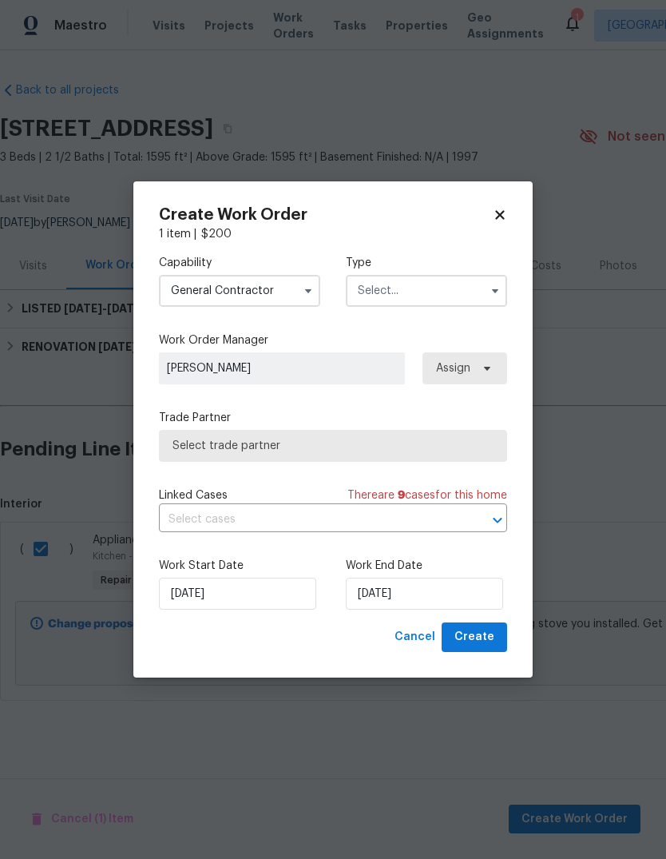
click at [428, 283] on input "text" at bounding box center [426, 291] width 161 height 32
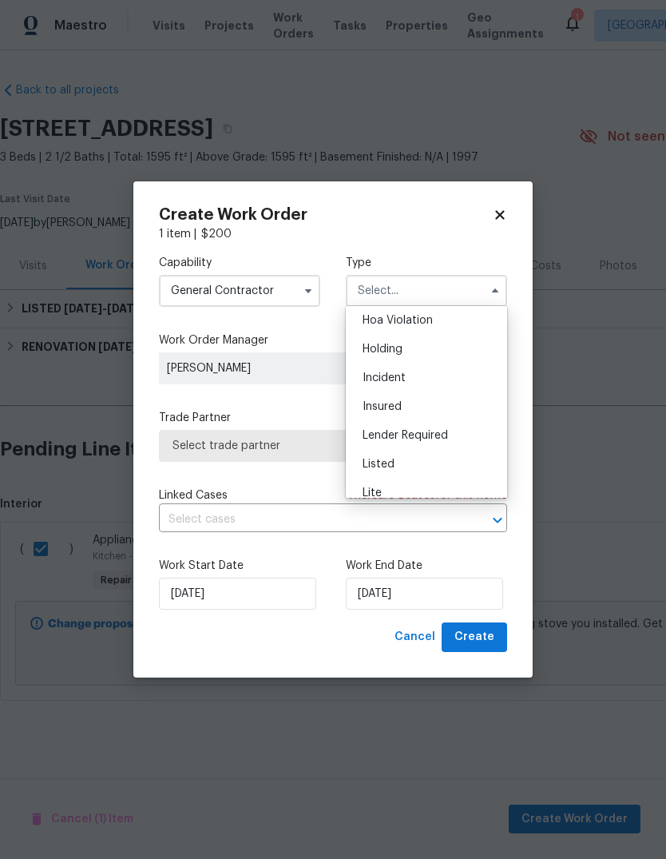
scroll to position [45, 0]
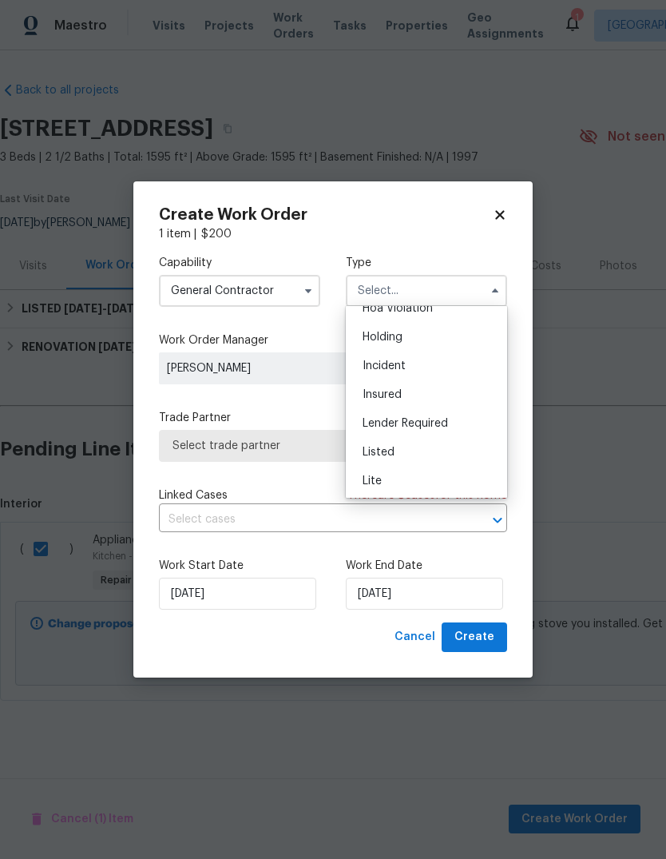
click at [421, 447] on div "Listed" at bounding box center [426, 452] width 153 height 29
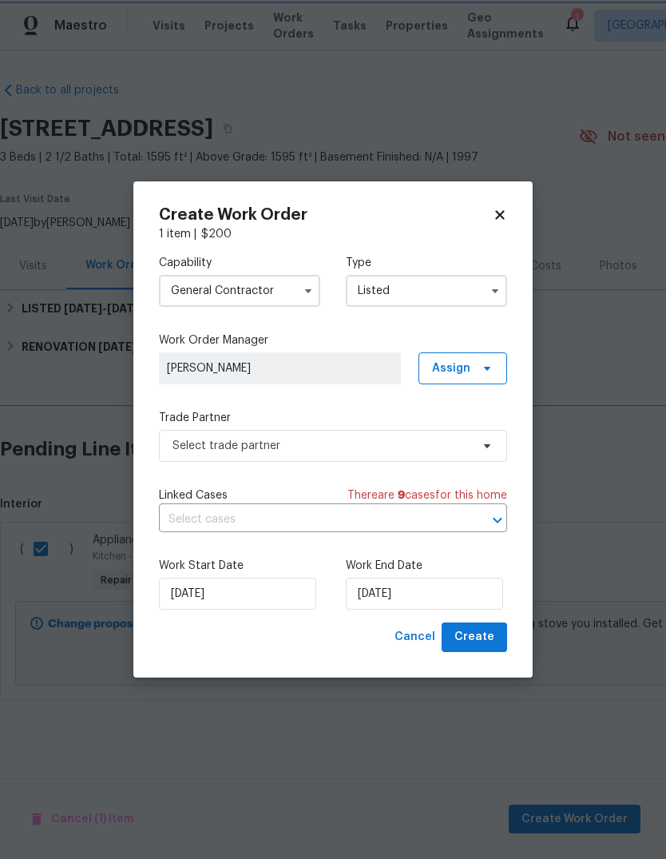
type input "Listed"
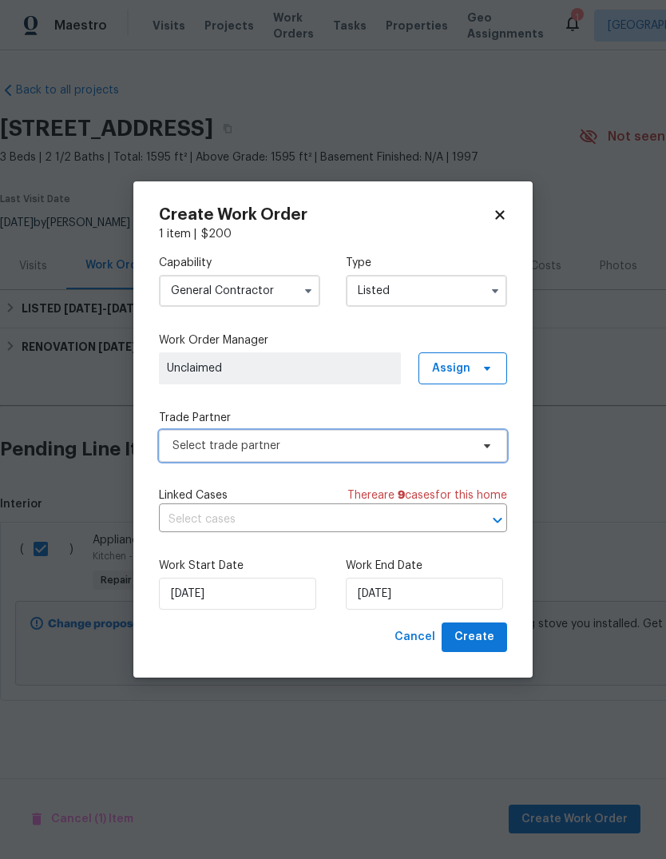
click at [340, 439] on span "Select trade partner" at bounding box center [322, 446] width 298 height 16
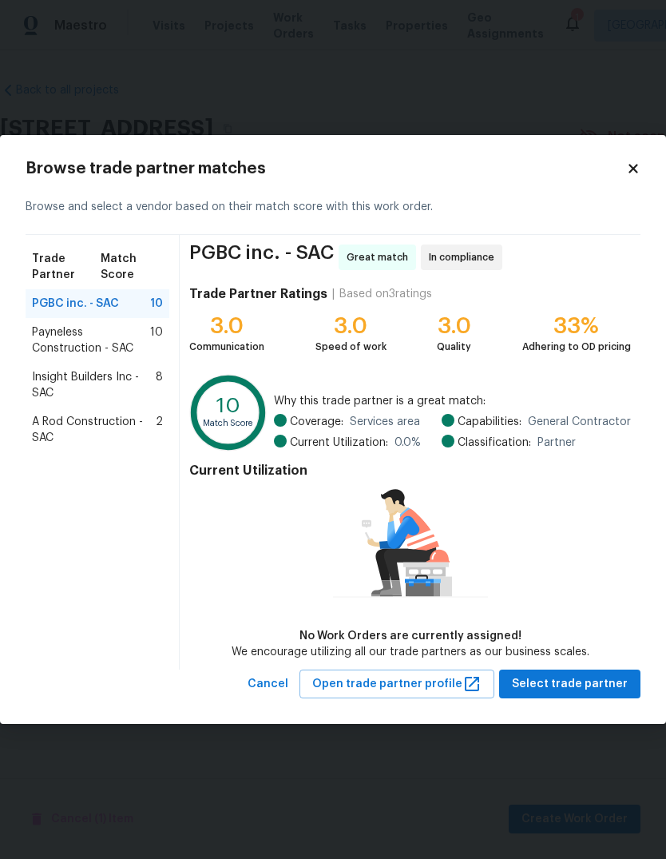
click at [121, 410] on div "A Rod Construction - SAC 2" at bounding box center [98, 429] width 144 height 45
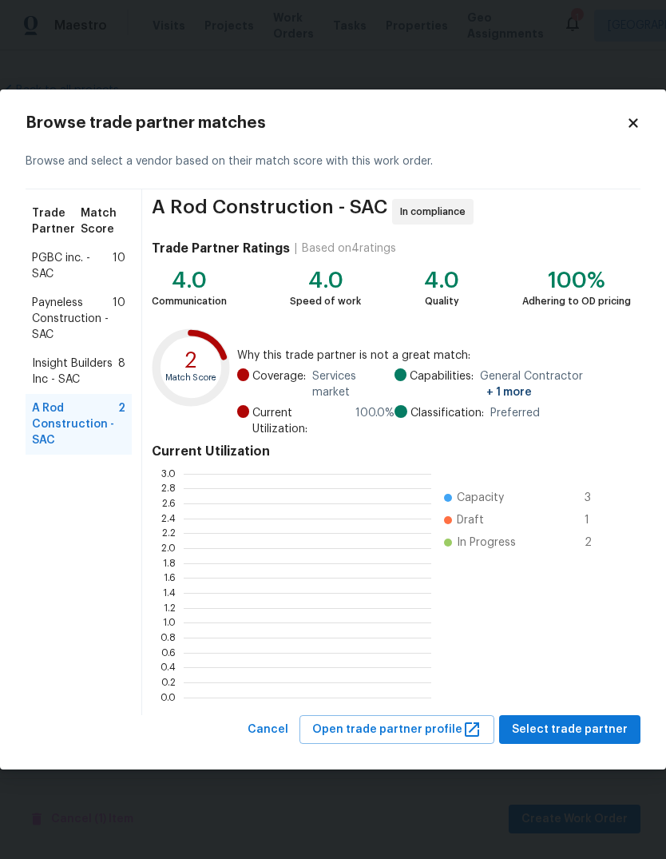
scroll to position [224, 248]
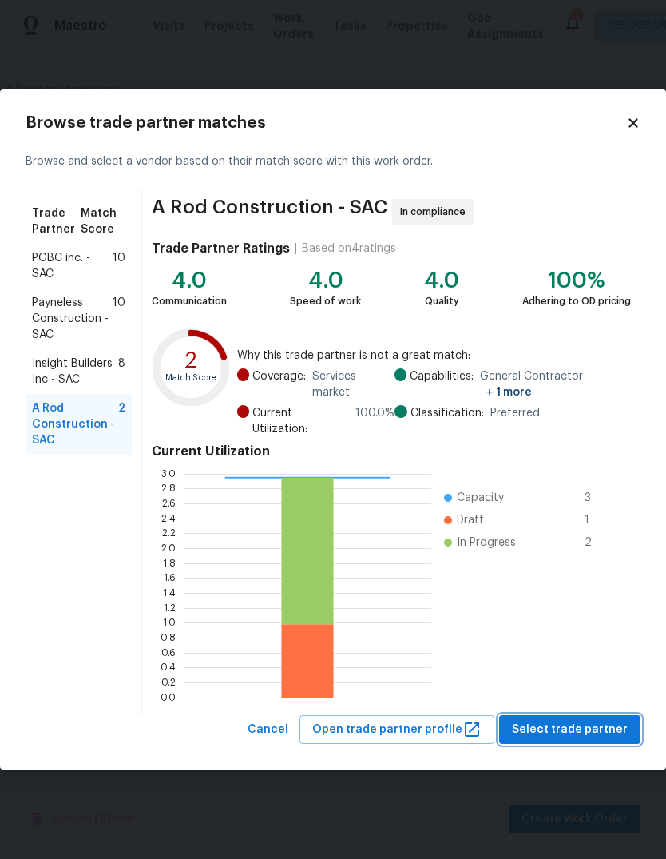
click at [590, 734] on span "Select trade partner" at bounding box center [570, 730] width 116 height 20
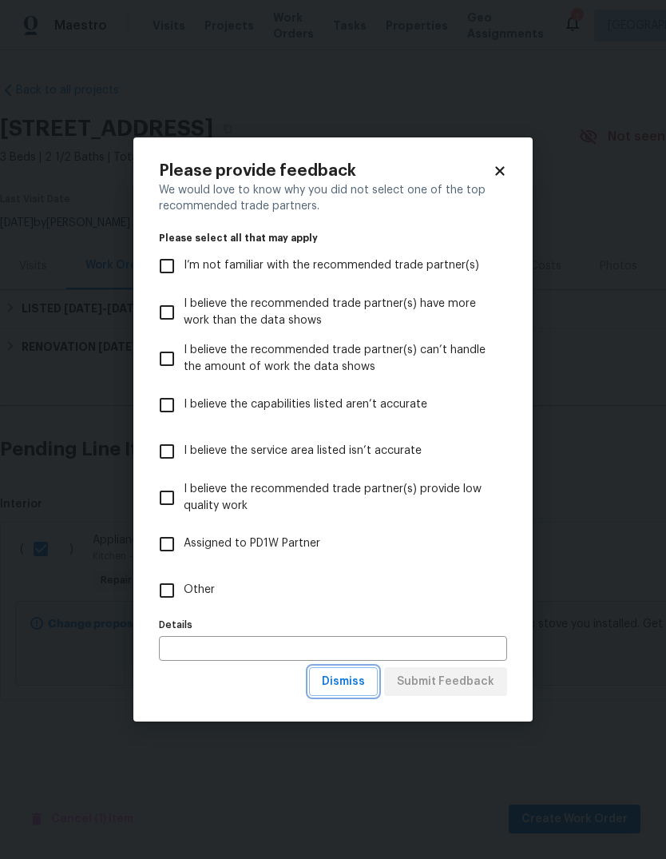
click at [346, 689] on span "Dismiss" at bounding box center [343, 682] width 43 height 20
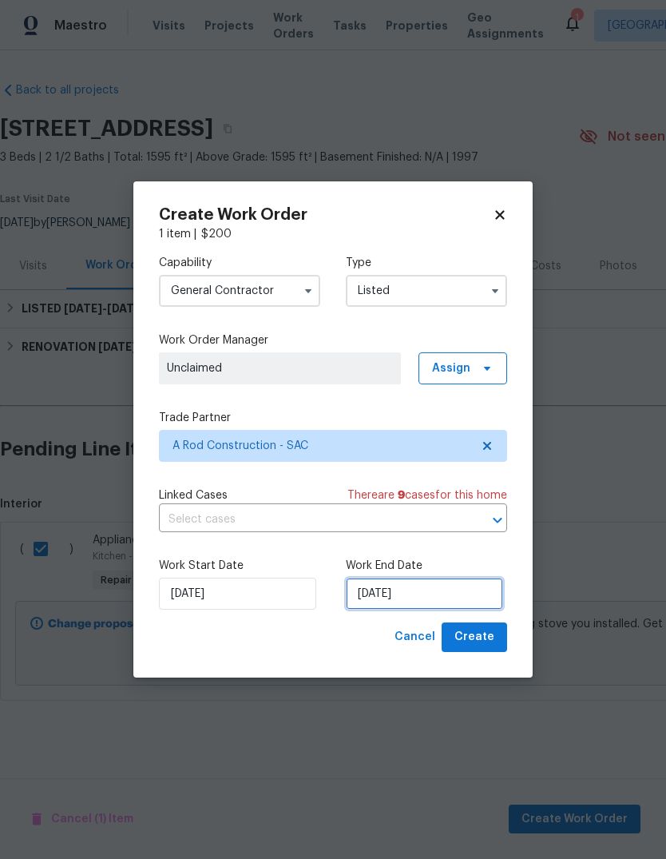
click at [447, 605] on input "8/13/2025" at bounding box center [424, 594] width 157 height 32
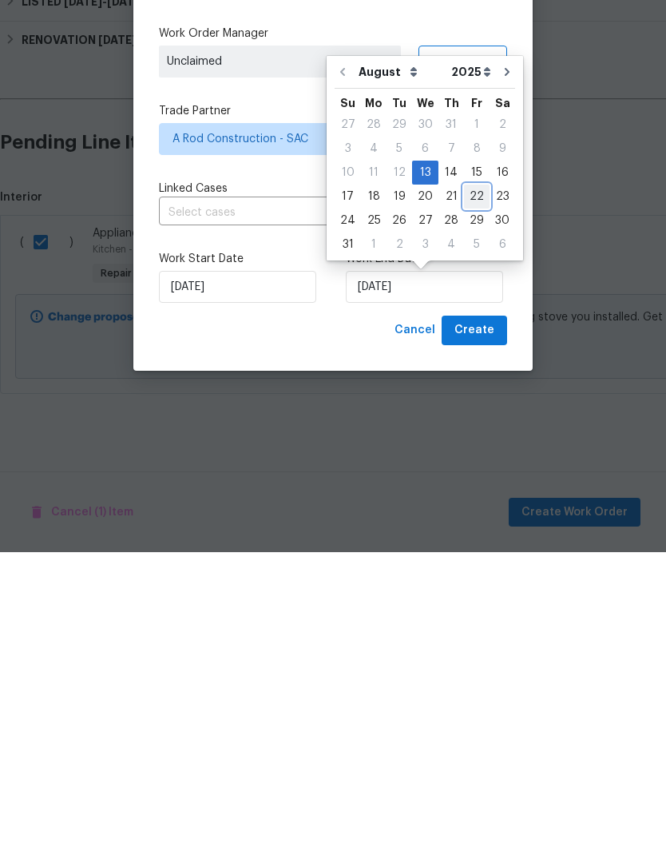
click at [471, 492] on div "22" at bounding box center [477, 503] width 26 height 22
type input "8/22/2025"
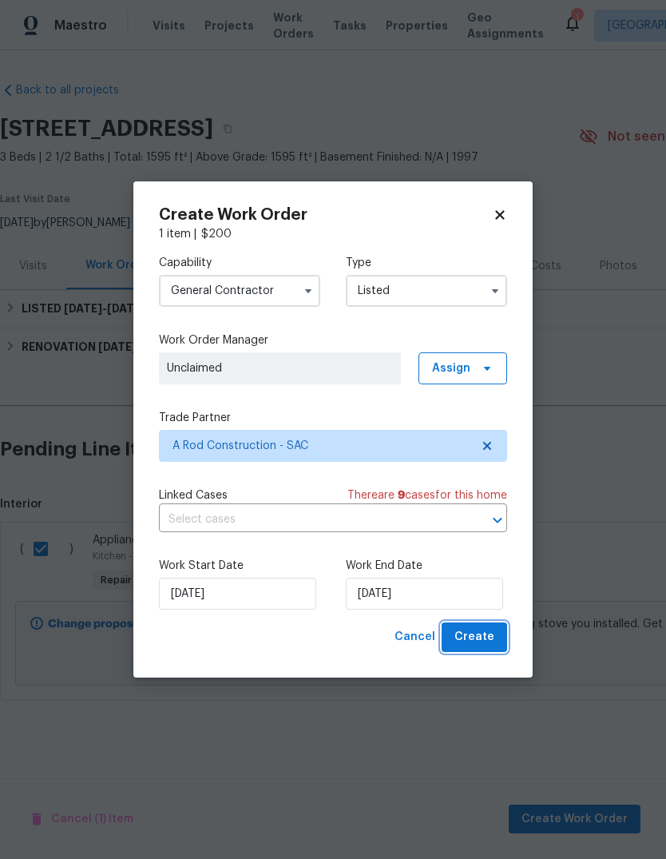
click at [476, 640] on span "Create" at bounding box center [475, 637] width 40 height 20
checkbox input "false"
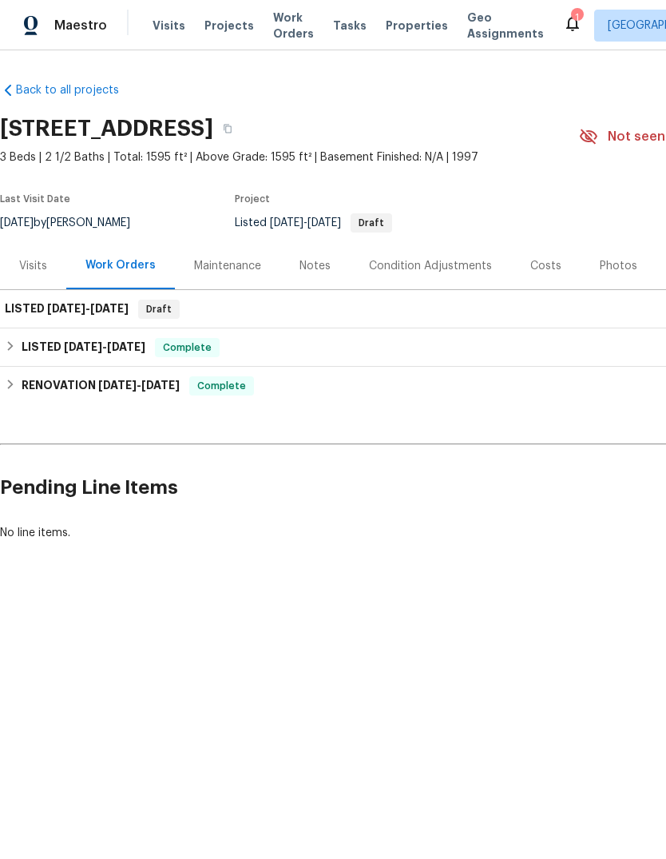
scroll to position [0, 0]
click at [88, 299] on div "LISTED 8/13/25 - 8/22/25 Draft" at bounding box center [451, 309] width 903 height 38
click at [73, 308] on span "8/13/25" at bounding box center [66, 308] width 38 height 11
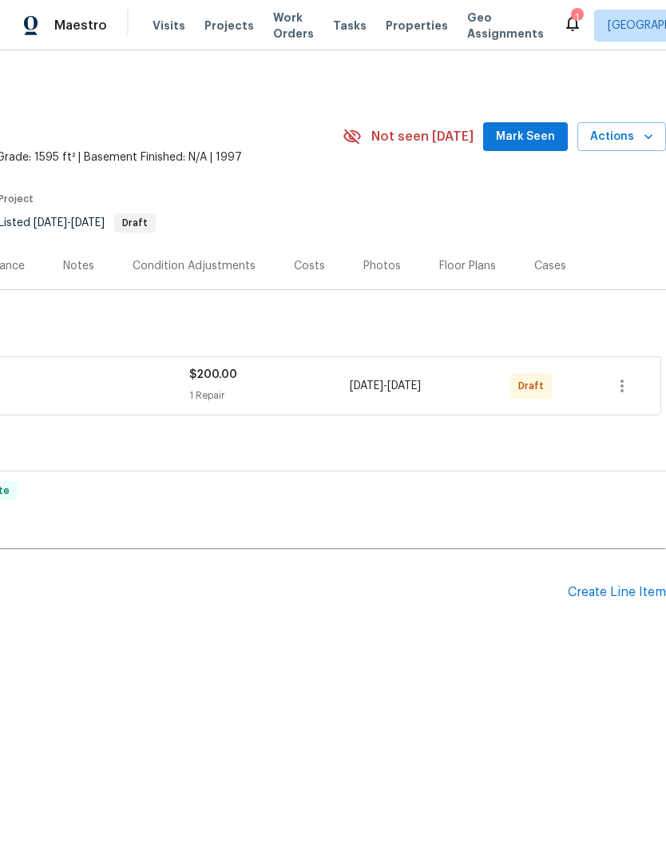
scroll to position [0, 236]
click at [618, 387] on icon "button" at bounding box center [622, 385] width 19 height 19
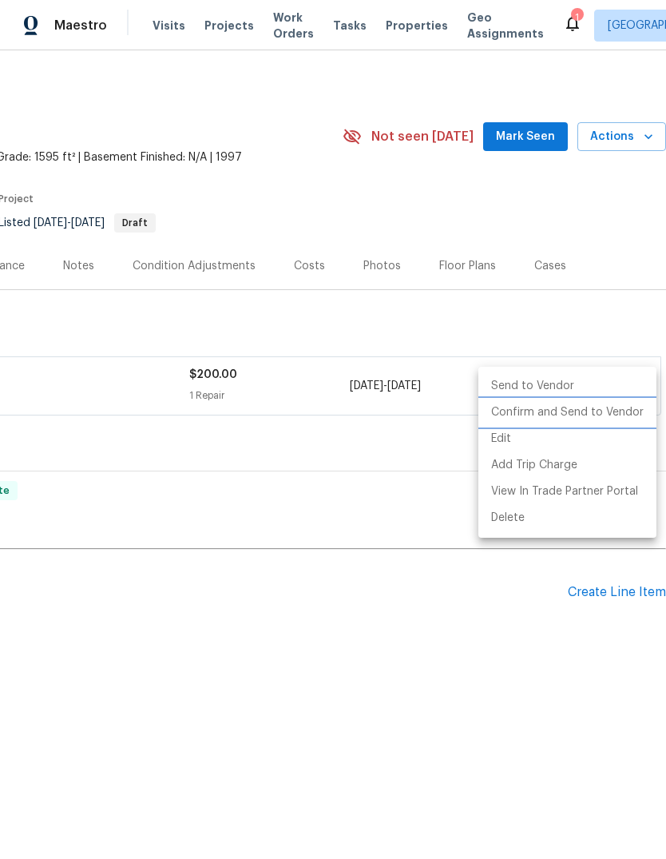
click at [576, 402] on li "Confirm and Send to Vendor" at bounding box center [568, 412] width 178 height 26
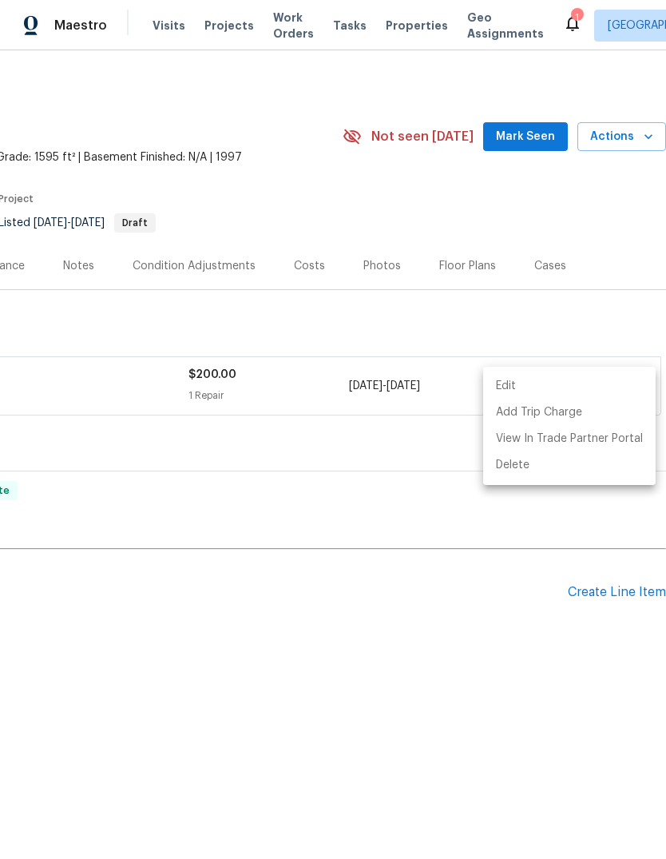
click at [426, 729] on div at bounding box center [333, 429] width 666 height 859
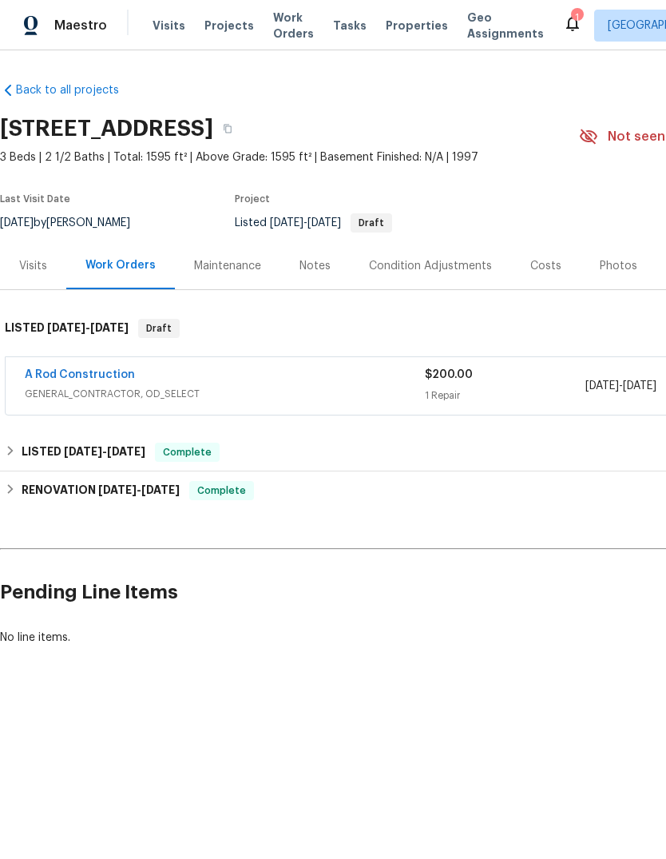
scroll to position [0, 0]
click at [571, 10] on div "1" at bounding box center [576, 18] width 11 height 16
click at [566, 22] on icon at bounding box center [572, 24] width 13 height 16
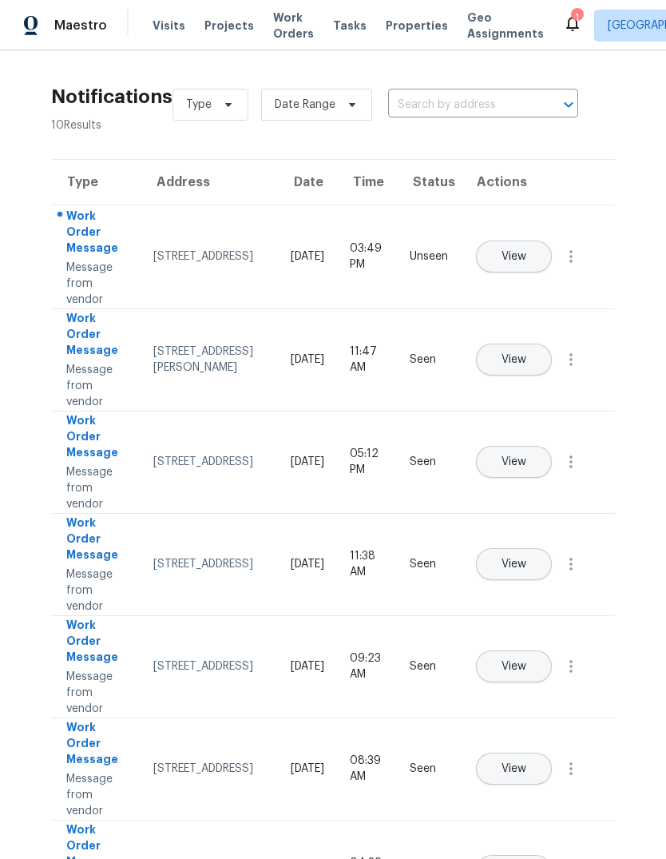
click at [552, 240] on button "View" at bounding box center [514, 256] width 76 height 32
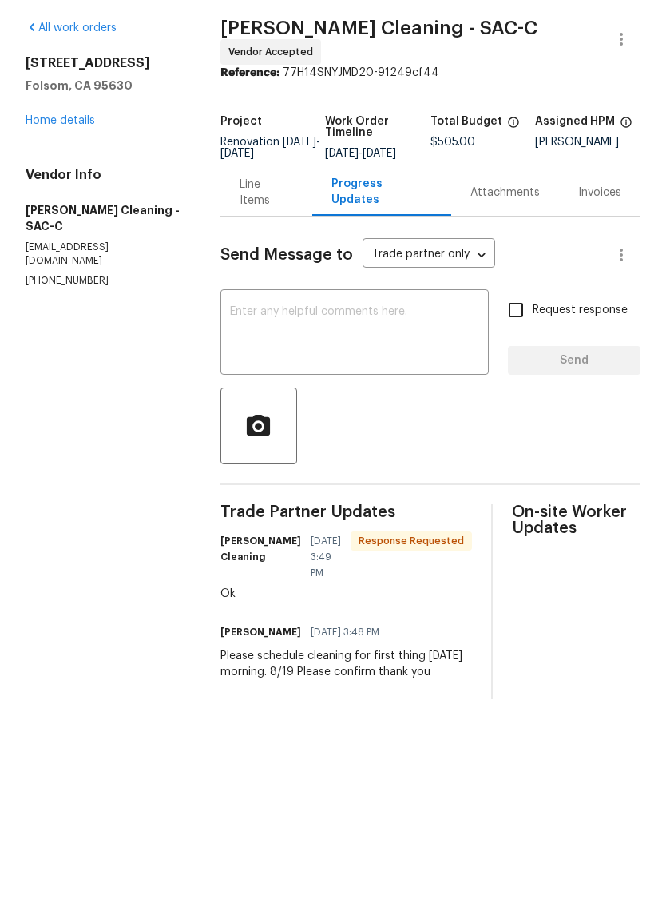
click at [321, 362] on textarea at bounding box center [354, 390] width 249 height 56
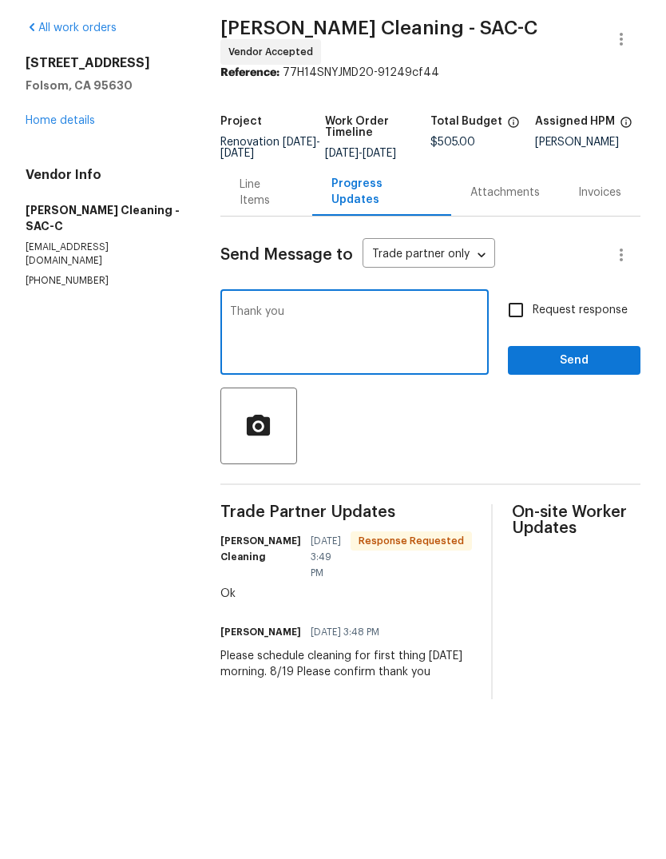
type textarea "Thank you"
click at [563, 407] on span "Send" at bounding box center [574, 417] width 107 height 20
